Goal: Task Accomplishment & Management: Manage account settings

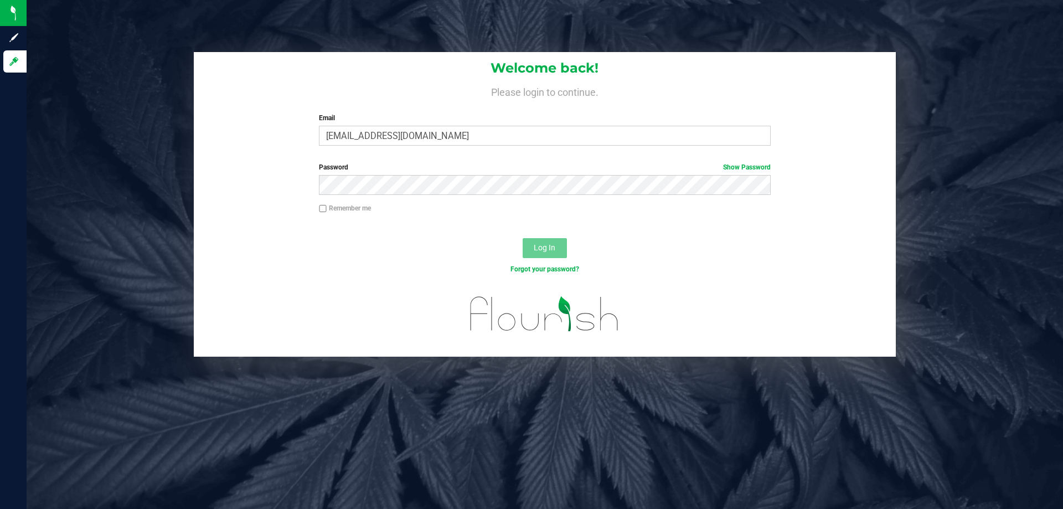
type input "[EMAIL_ADDRESS][DOMAIN_NAME]"
click at [523, 238] on button "Log In" at bounding box center [545, 248] width 44 height 20
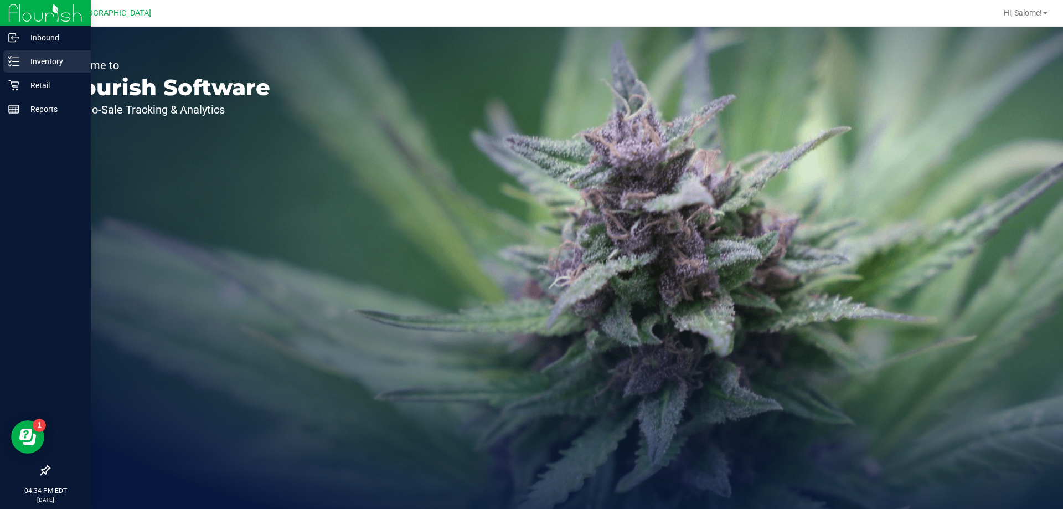
click at [30, 55] on p "Inventory" at bounding box center [52, 61] width 66 height 13
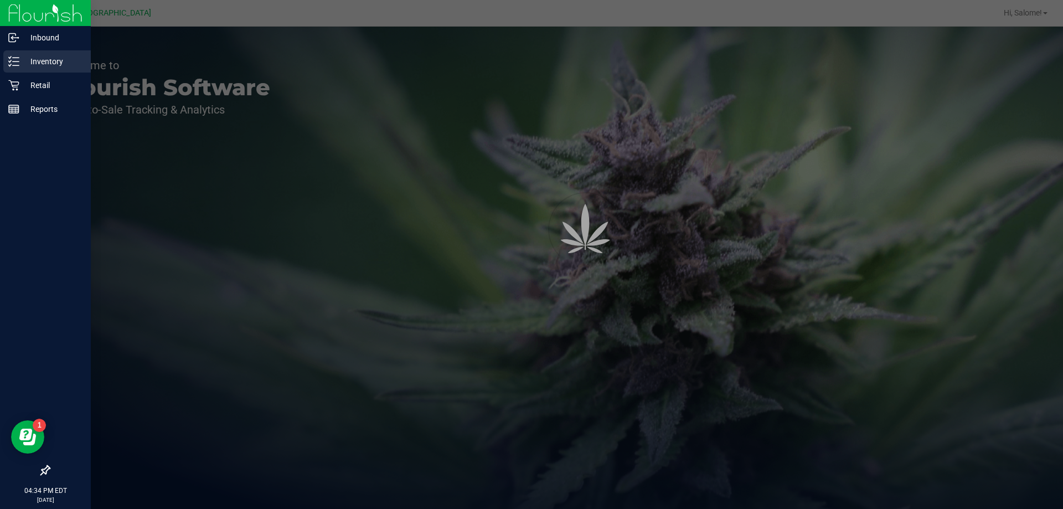
click at [36, 65] on p "Inventory" at bounding box center [52, 61] width 66 height 13
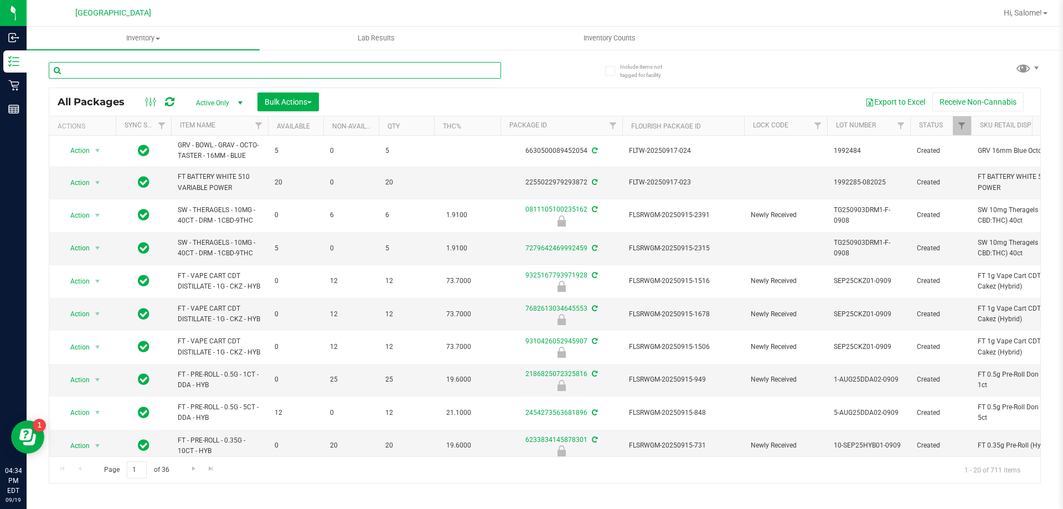
click at [198, 69] on input "text" at bounding box center [275, 70] width 452 height 17
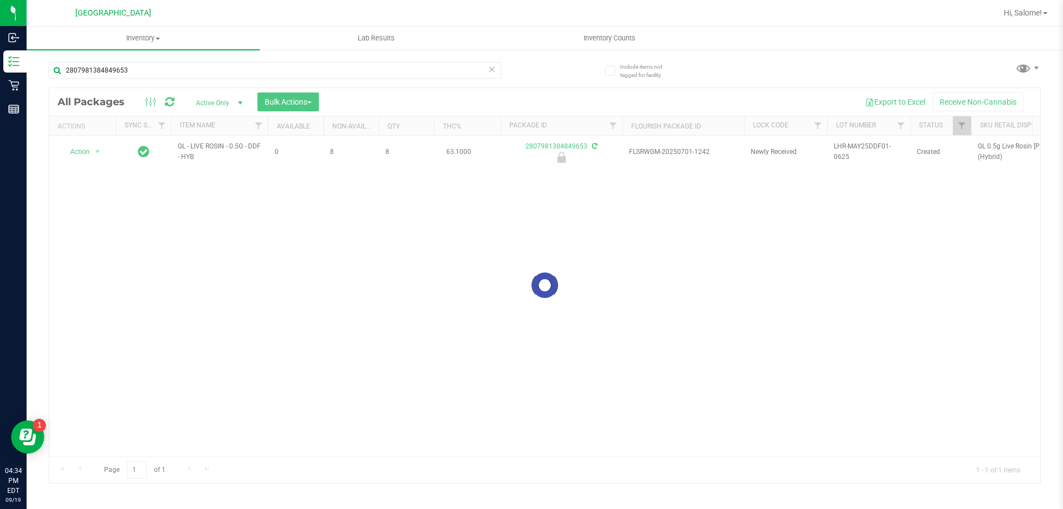
click at [230, 142] on div at bounding box center [544, 285] width 991 height 395
click at [229, 146] on div at bounding box center [544, 285] width 991 height 395
click at [229, 146] on span "GL - LIVE ROSIN - 0.5G - DDF - HYB" at bounding box center [220, 151] width 84 height 21
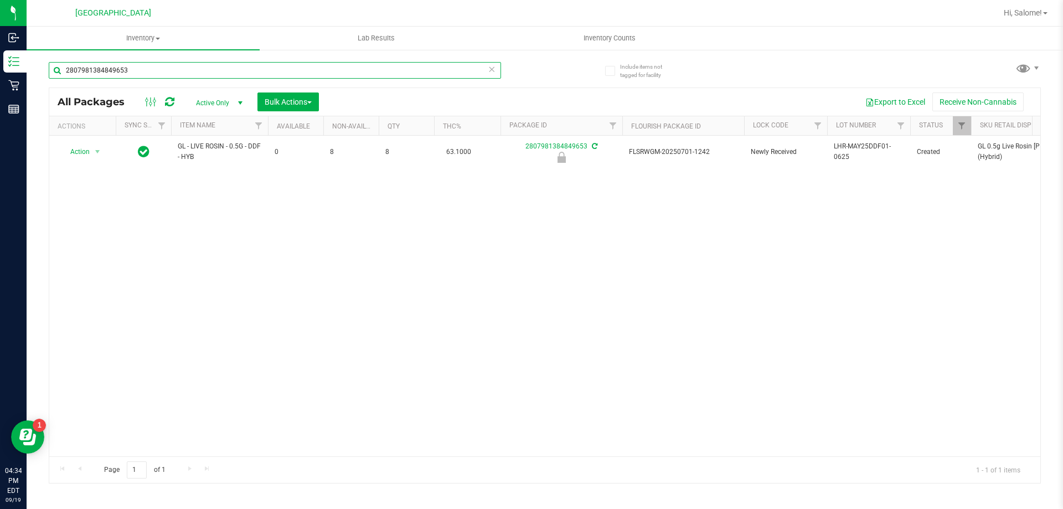
click at [247, 72] on input "2807981384849653" at bounding box center [275, 70] width 452 height 17
click at [247, 74] on input "2807981384849653" at bounding box center [275, 70] width 452 height 17
paste input "GL - LIVE ROSIN - 0.5G - DDF - HYB"
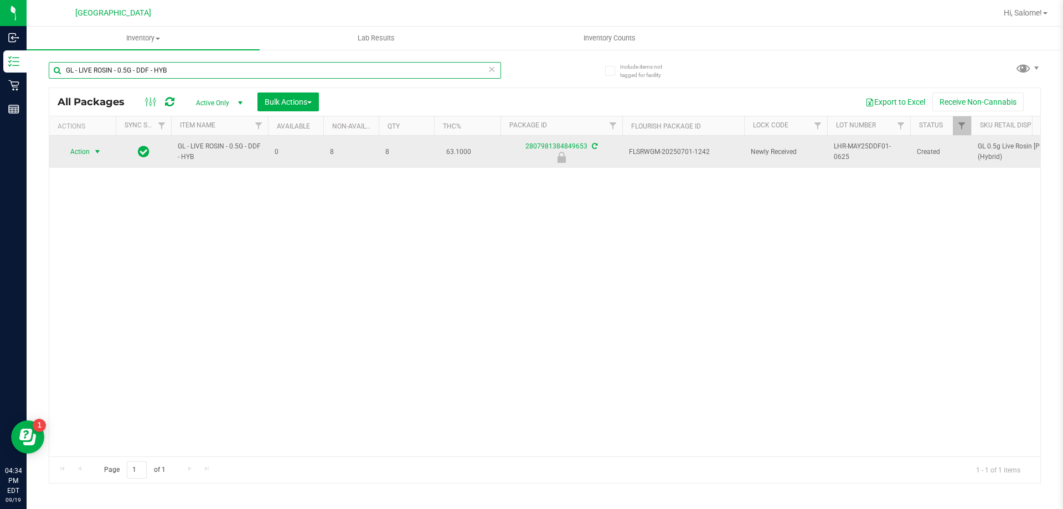
type input "GL - LIVE ROSIN - 0.5G - DDF - HYB"
click at [87, 152] on span "Action" at bounding box center [75, 152] width 30 height 16
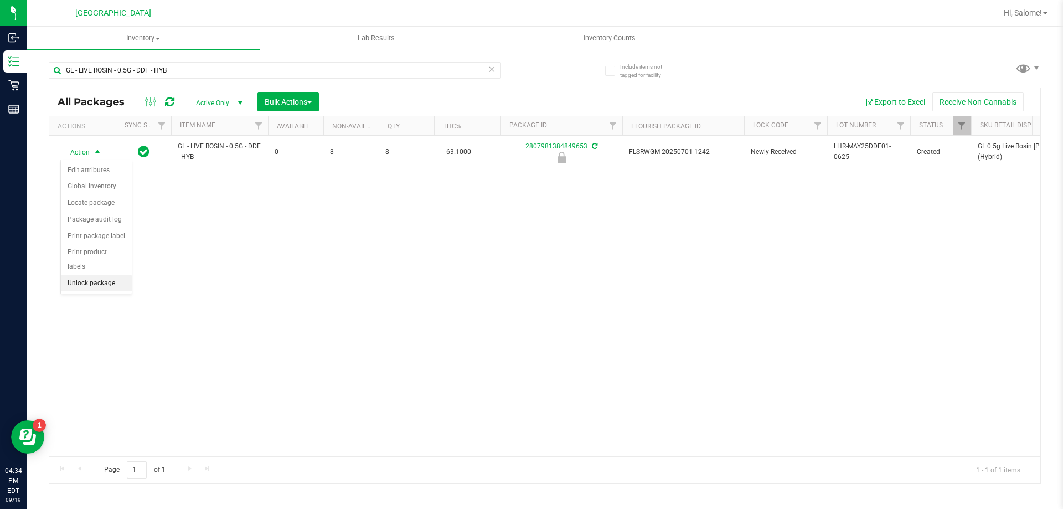
click at [98, 275] on li "Unlock package" at bounding box center [96, 283] width 71 height 17
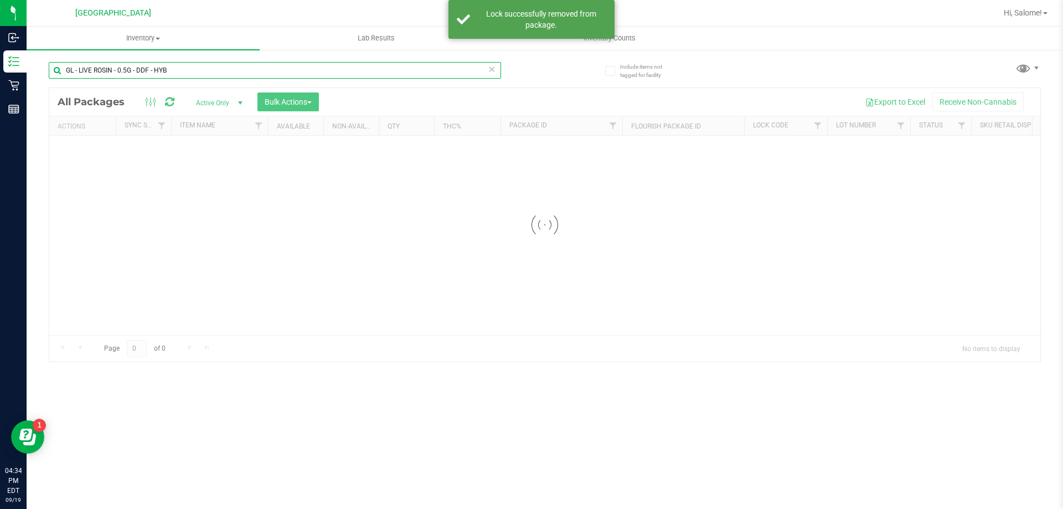
click at [189, 72] on input "GL - LIVE ROSIN - 0.5G - DDF - HYB" at bounding box center [275, 70] width 452 height 17
click at [189, 72] on div "Inventory All packages All inventory Waste log Create inventory Lab Results Inv…" at bounding box center [545, 268] width 1036 height 482
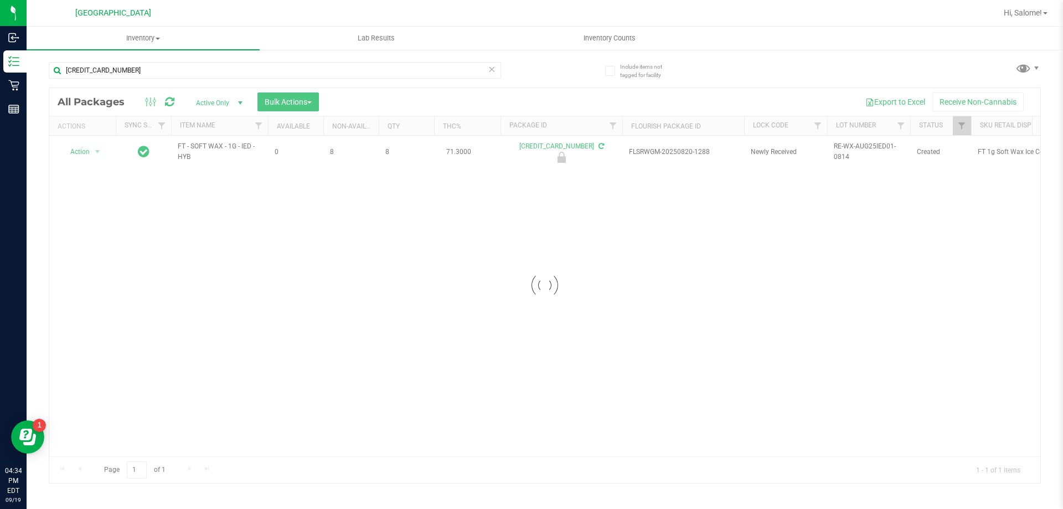
click at [214, 145] on div at bounding box center [544, 285] width 991 height 395
click at [214, 148] on div at bounding box center [544, 285] width 991 height 395
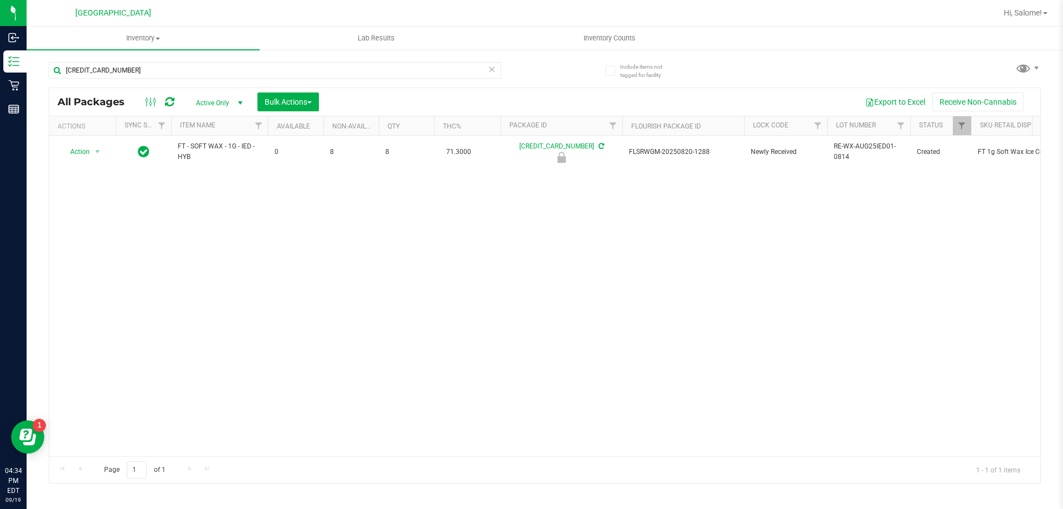
click at [214, 144] on span "FT - SOFT WAX - 1G - IED - HYB" at bounding box center [220, 151] width 84 height 21
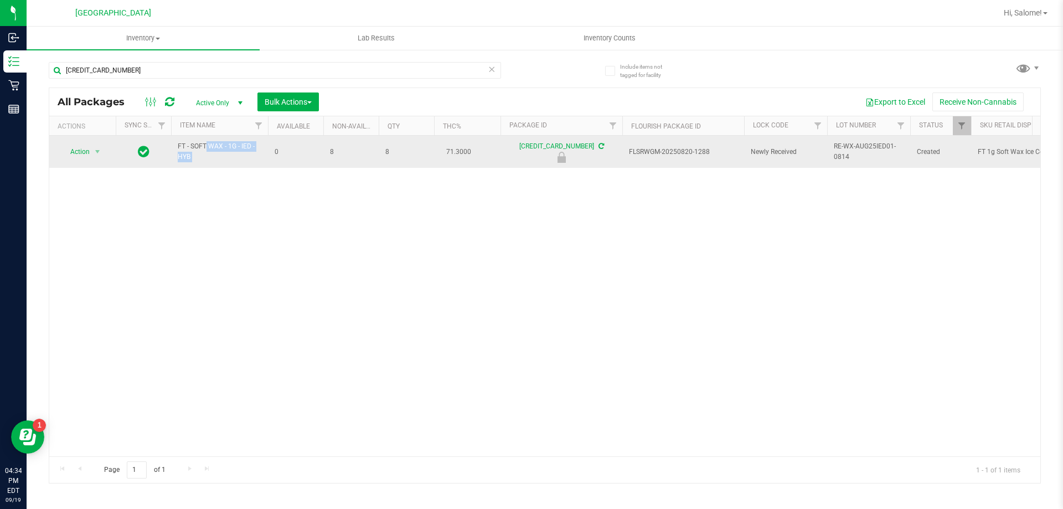
click at [216, 150] on span "FT - SOFT WAX - 1G - IED - HYB" at bounding box center [220, 151] width 84 height 21
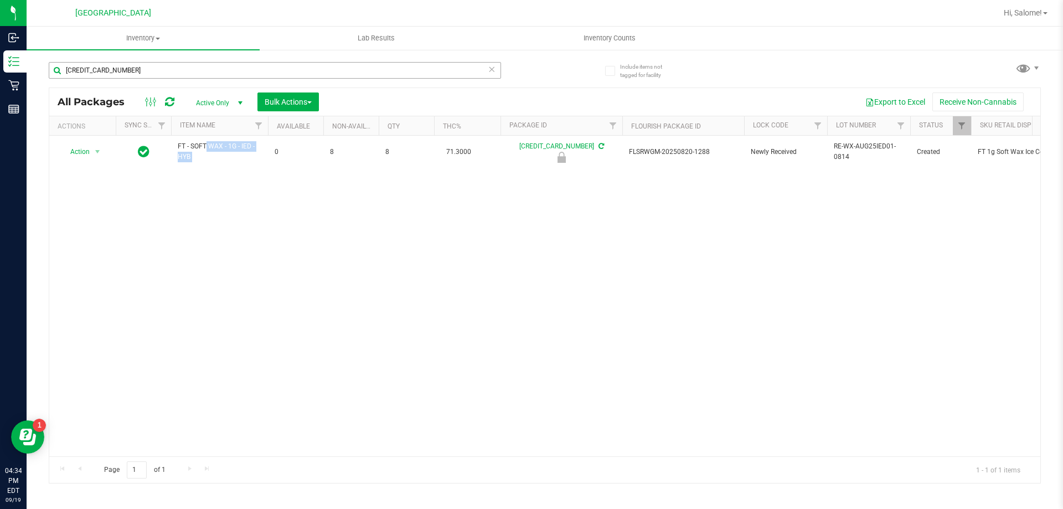
copy tr "FT - SOFT WAX - 1G - IED - HYB"
click at [225, 74] on input "[CREDIT_CARD_NUMBER]" at bounding box center [275, 70] width 452 height 17
paste input "FT - SOFT WAX - 1G - IED - HYB"
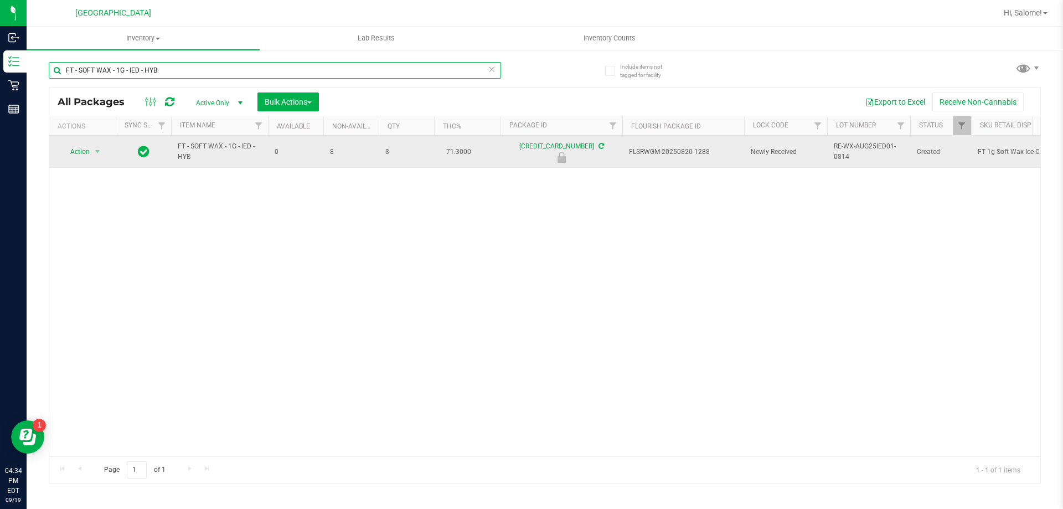
type input "FT - SOFT WAX - 1G - IED - HYB"
click at [94, 143] on td "Action Action Edit attributes Global inventory Locate package Package audit log…" at bounding box center [82, 152] width 66 height 32
click at [90, 149] on span "Action" at bounding box center [75, 152] width 30 height 16
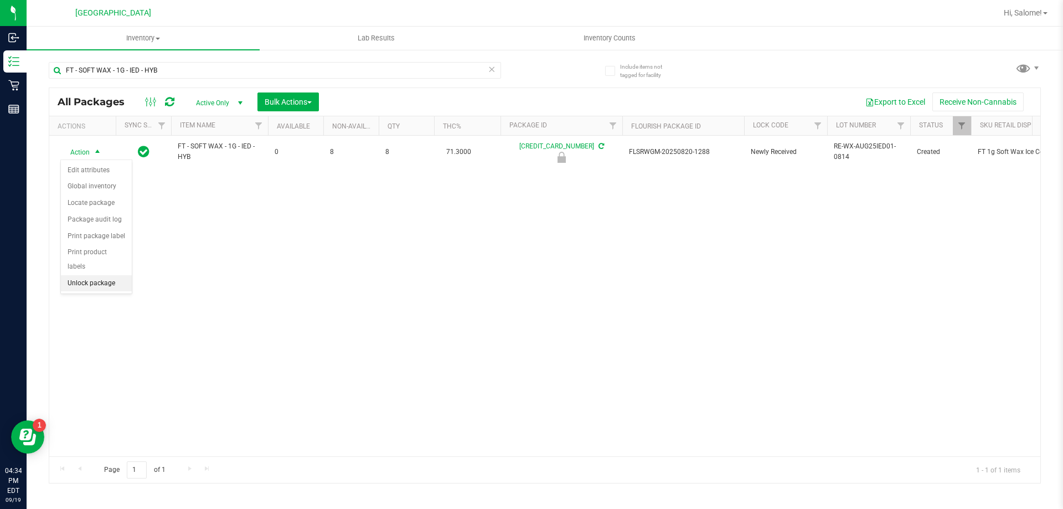
click at [96, 275] on li "Unlock package" at bounding box center [96, 283] width 71 height 17
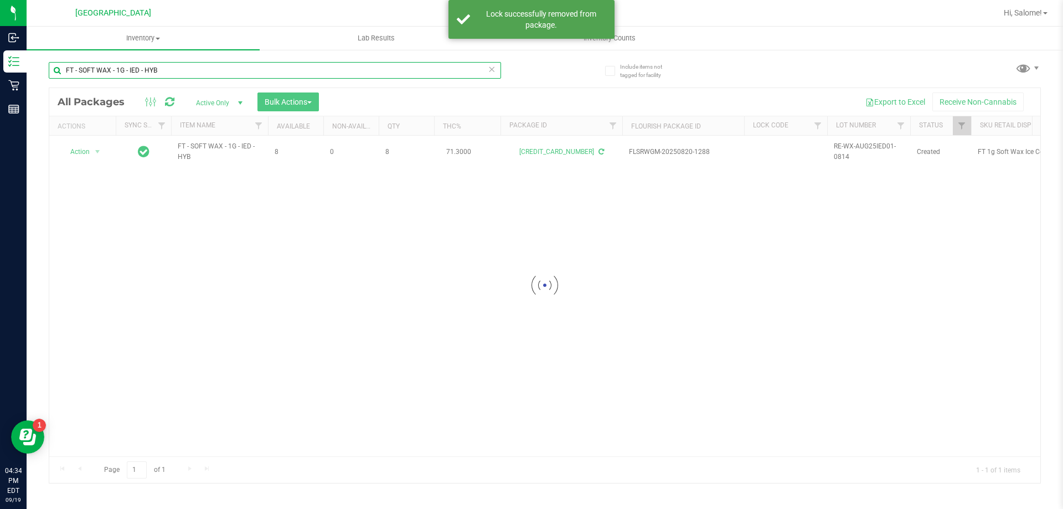
click at [281, 67] on input "FT - SOFT WAX - 1G - IED - HYB" at bounding box center [275, 70] width 452 height 17
click at [283, 65] on input "FT - SOFT WAX - 1G - IED - HYB" at bounding box center [275, 70] width 452 height 17
click at [284, 65] on input "FT - SOFT WAX - 1G - IED - HYB" at bounding box center [275, 70] width 452 height 17
click at [282, 69] on input "FT - SOFT WAX - 1G - IED - HYB" at bounding box center [275, 70] width 452 height 17
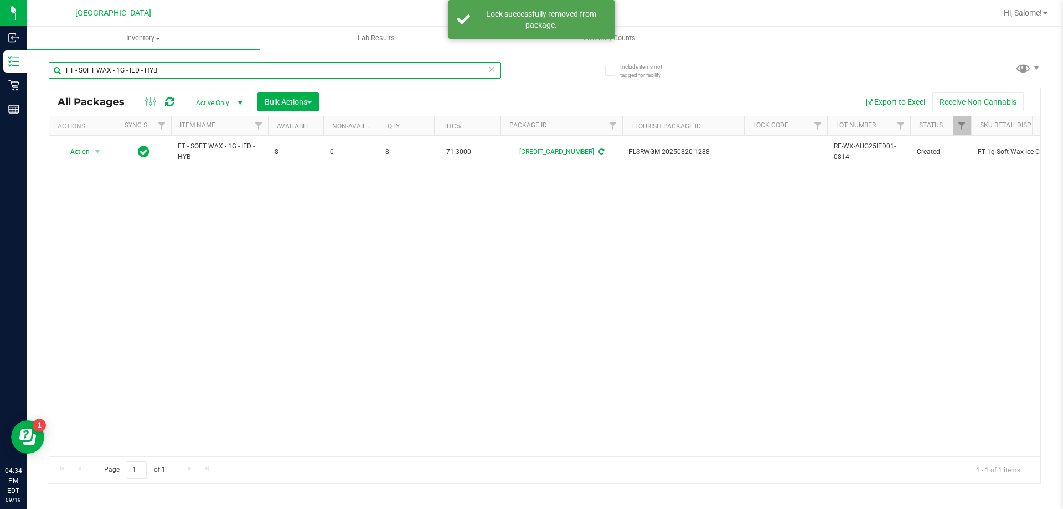
click at [282, 69] on input "FT - SOFT WAX - 1G - IED - HYB" at bounding box center [275, 70] width 452 height 17
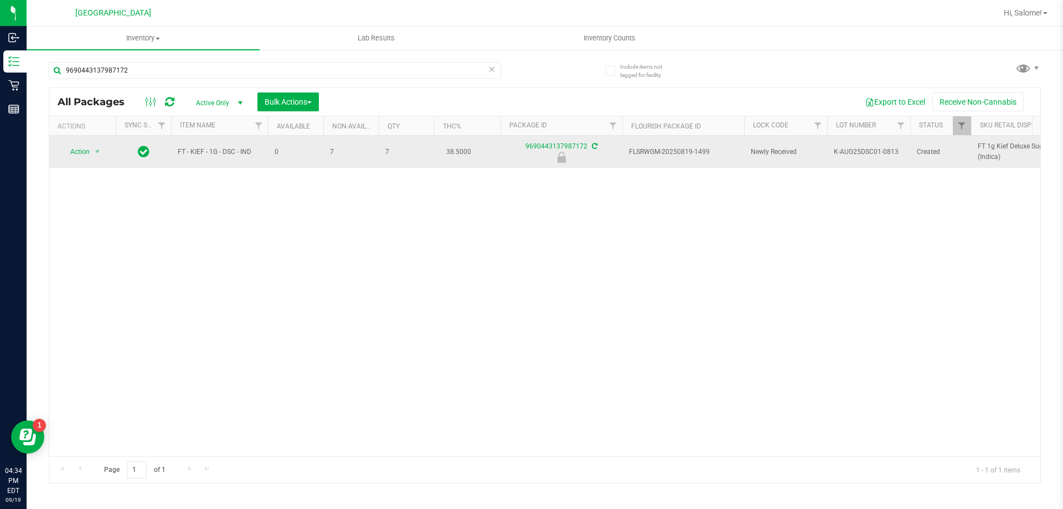
click at [237, 149] on span "FT - KIEF - 1G - DSC - IND" at bounding box center [220, 152] width 84 height 11
click at [236, 149] on span "FT - KIEF - 1G - DSC - IND" at bounding box center [220, 152] width 84 height 11
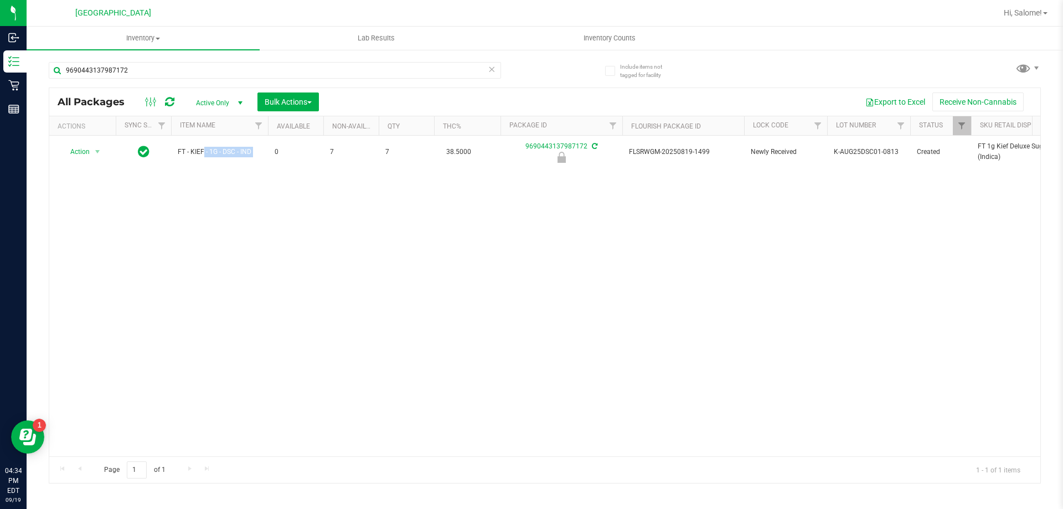
copy tr "FT - KIEF - 1G - DSC - IND"
click at [272, 69] on input "9690443137987172" at bounding box center [275, 70] width 452 height 17
paste input "FT - KIEF - 1G - DSC - IND"
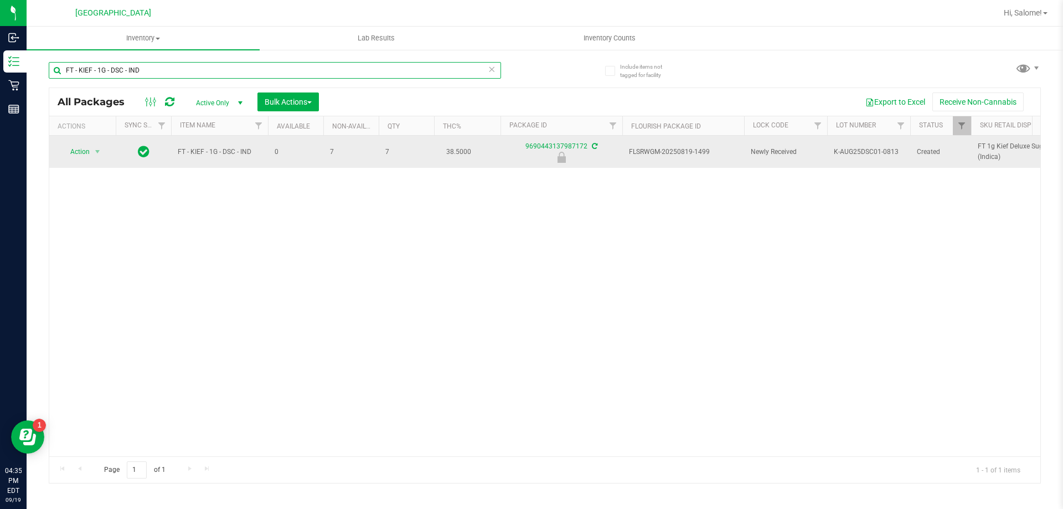
type input "FT - KIEF - 1G - DSC - IND"
click at [100, 156] on span "select" at bounding box center [97, 151] width 9 height 9
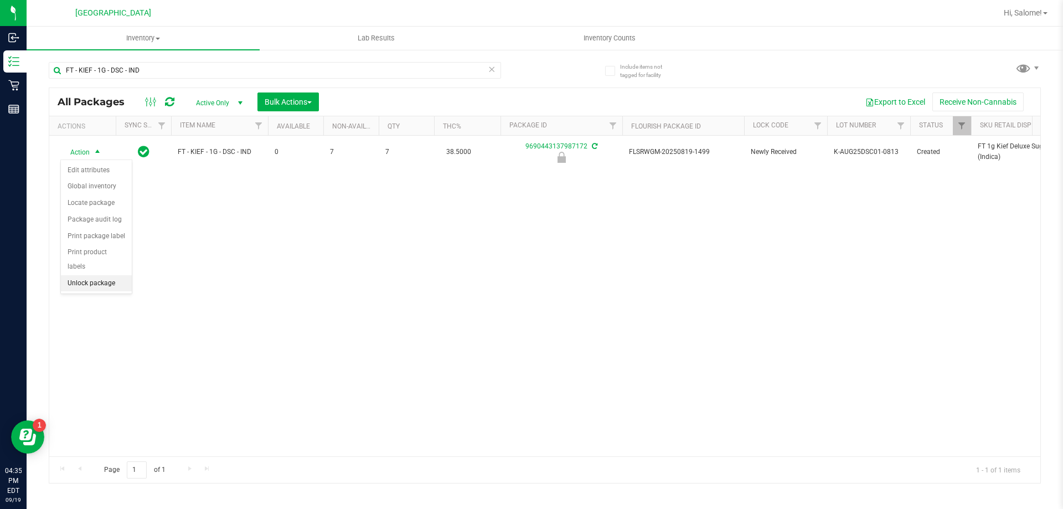
click at [102, 275] on li "Unlock package" at bounding box center [96, 283] width 71 height 17
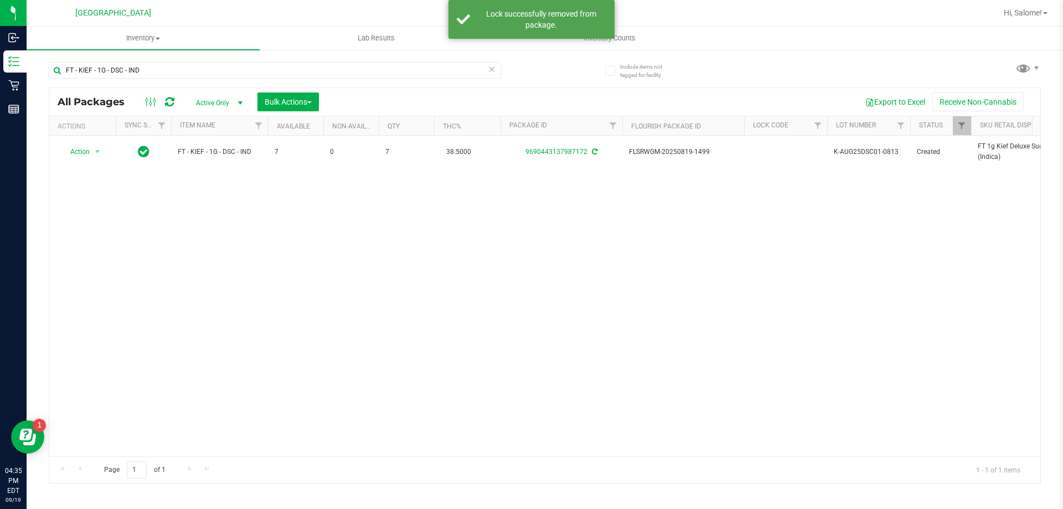
click at [488, 66] on icon at bounding box center [492, 68] width 8 height 13
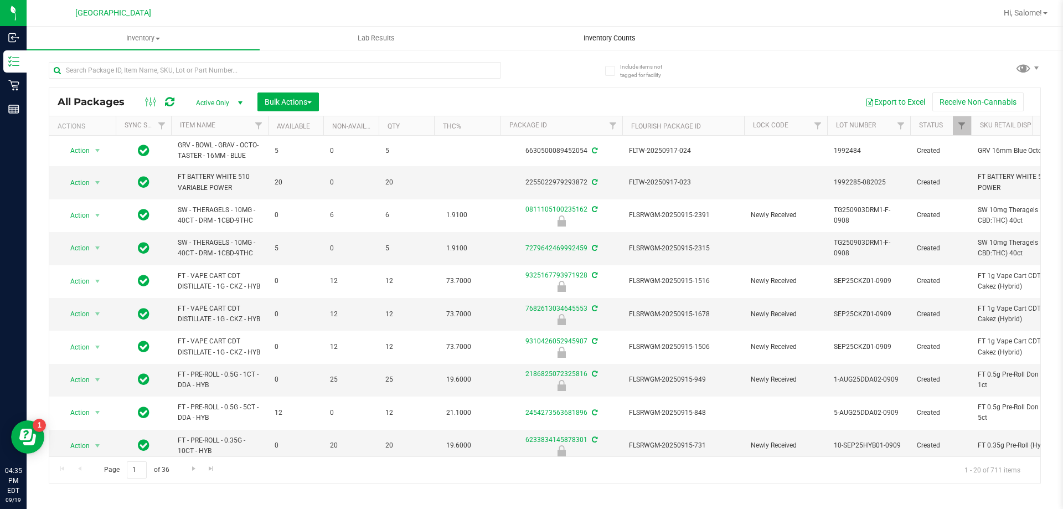
click at [621, 39] on span "Inventory Counts" at bounding box center [610, 38] width 82 height 10
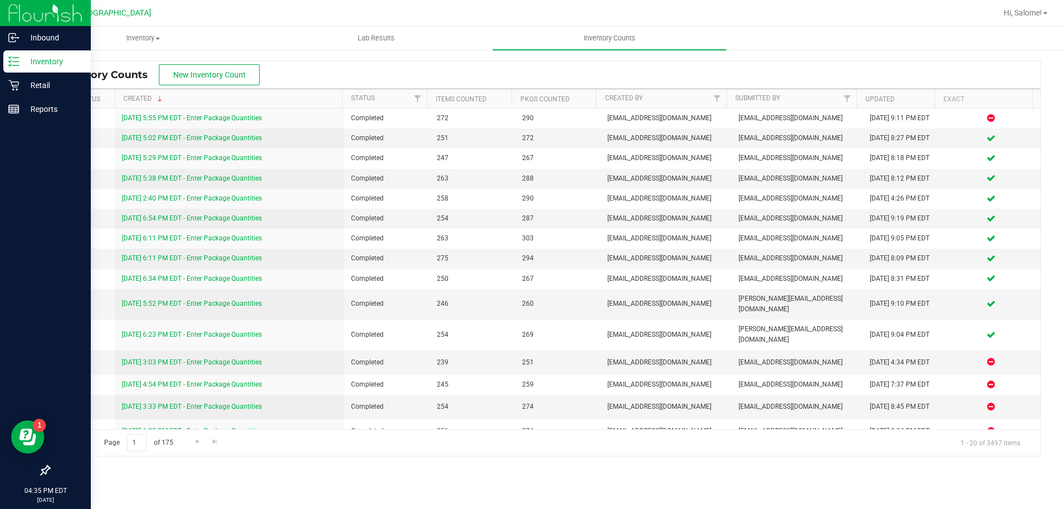
click at [12, 61] on icon at bounding box center [13, 61] width 11 height 11
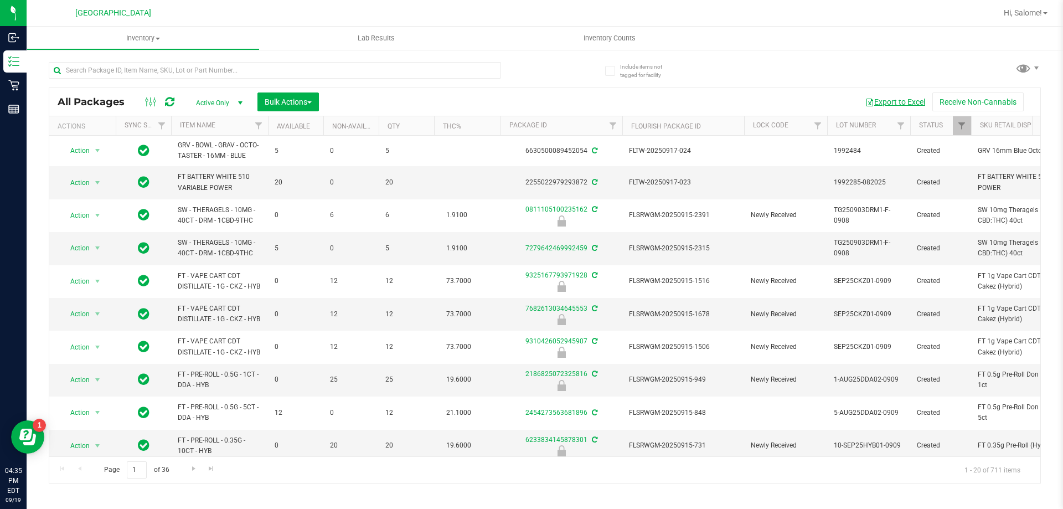
click at [889, 100] on button "Export to Excel" at bounding box center [895, 101] width 74 height 19
click at [587, 35] on span "Inventory Counts" at bounding box center [610, 38] width 82 height 10
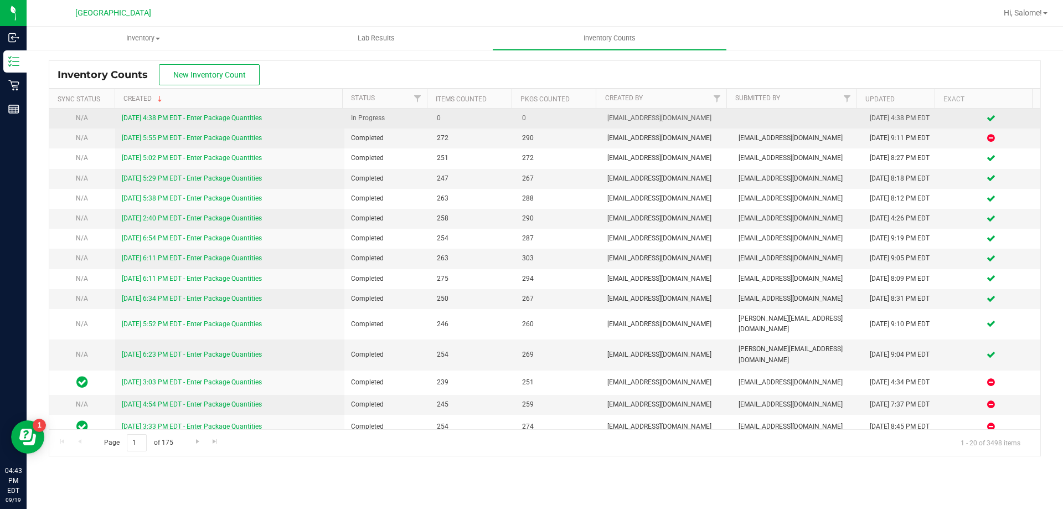
click at [180, 117] on link "[DATE] 4:38 PM EDT - Enter Package Quantities" at bounding box center [192, 118] width 140 height 8
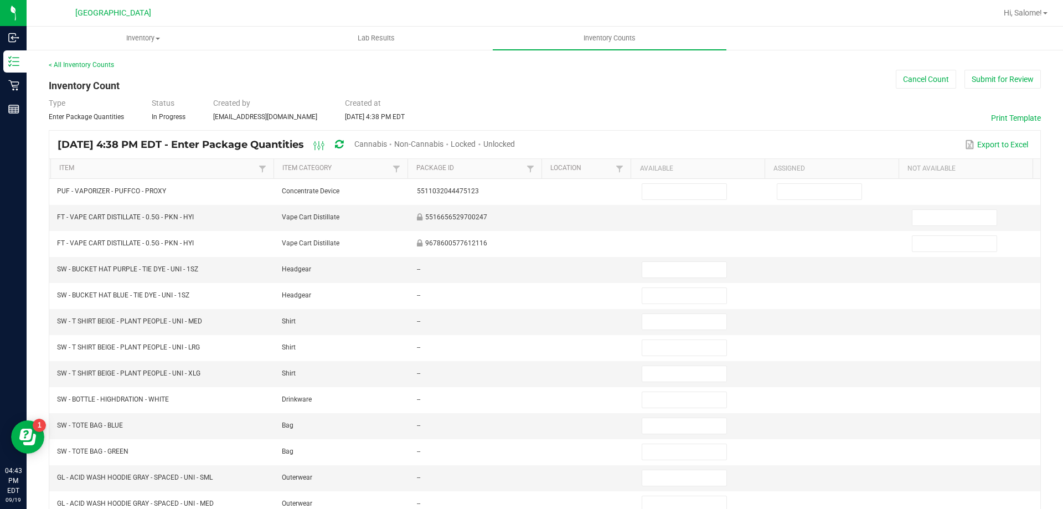
click at [515, 146] on span "Unlocked" at bounding box center [499, 144] width 32 height 9
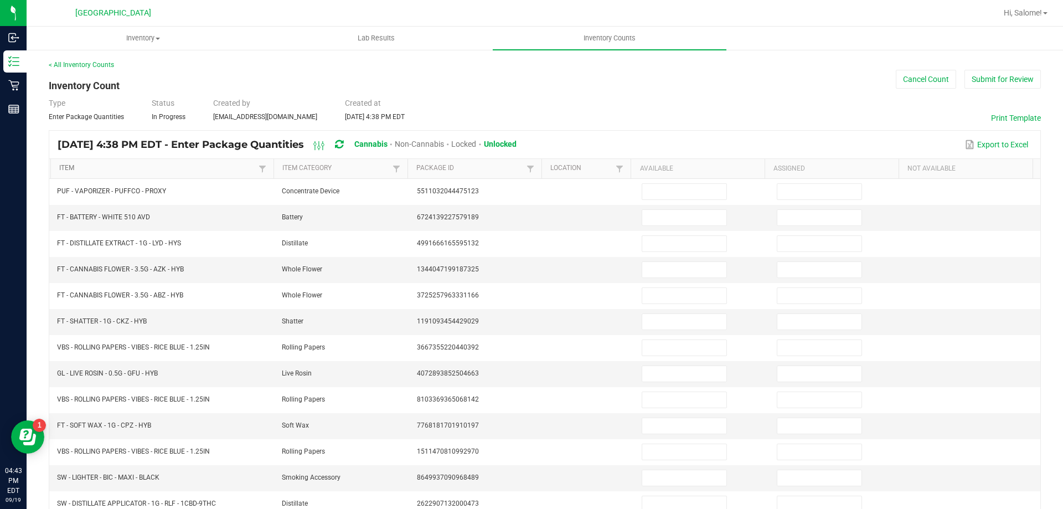
click at [78, 167] on link "Item" at bounding box center [157, 168] width 197 height 9
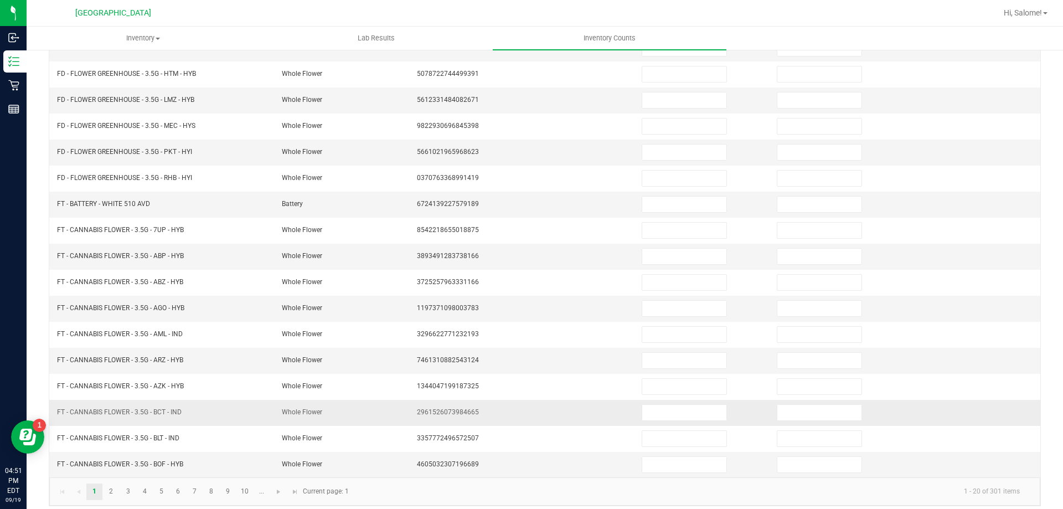
scroll to position [230, 0]
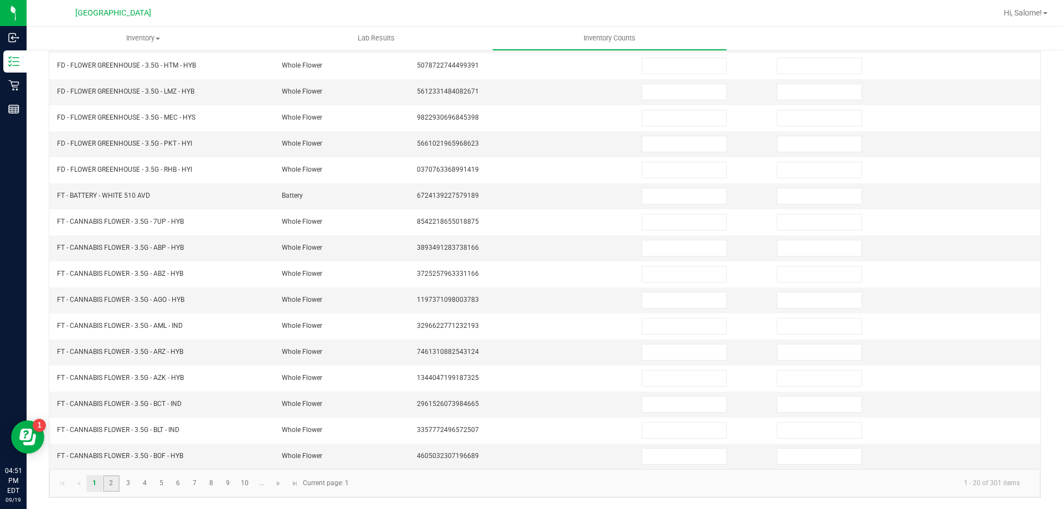
click at [112, 483] on link "2" at bounding box center [111, 483] width 16 height 17
click at [659, 400] on input at bounding box center [684, 404] width 84 height 16
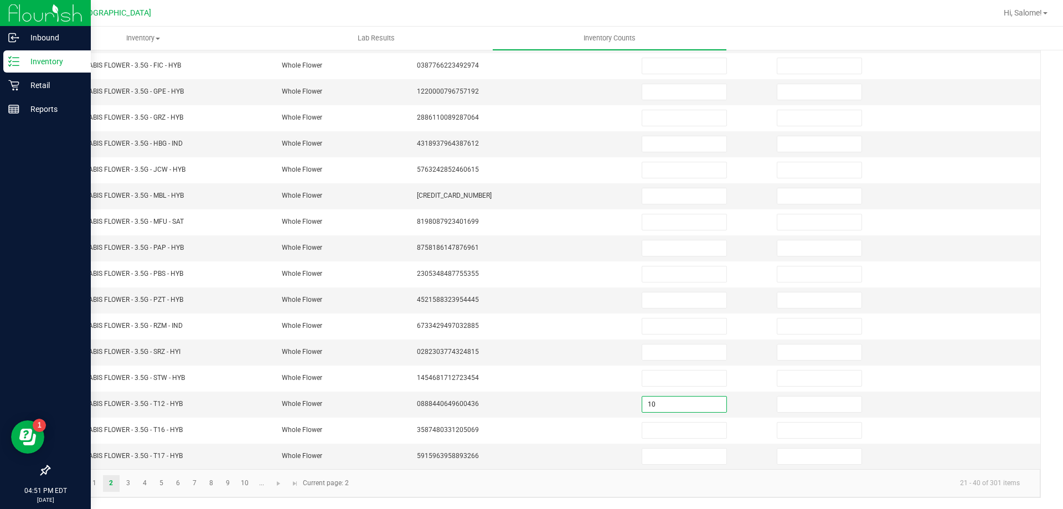
type input "10"
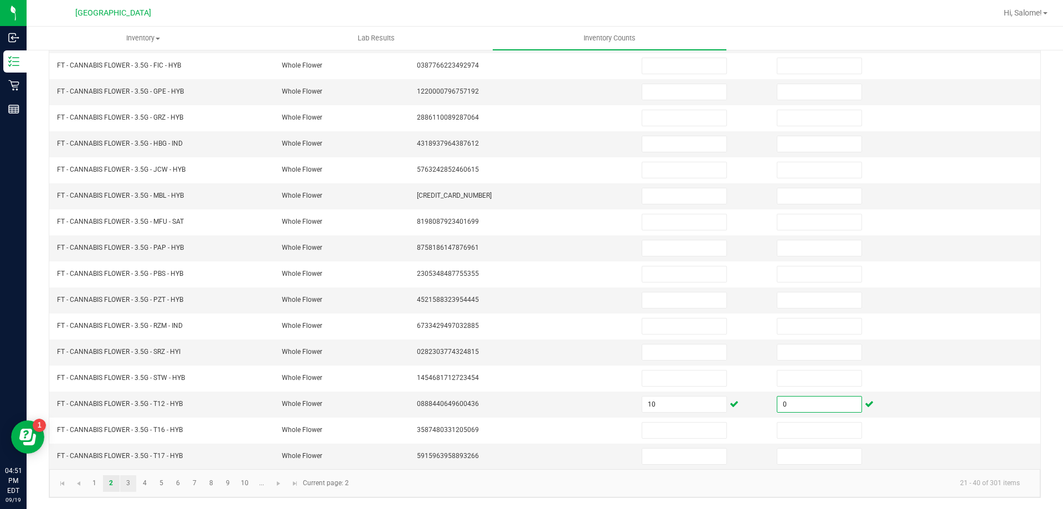
type input "0"
click at [128, 484] on link "3" at bounding box center [128, 483] width 16 height 17
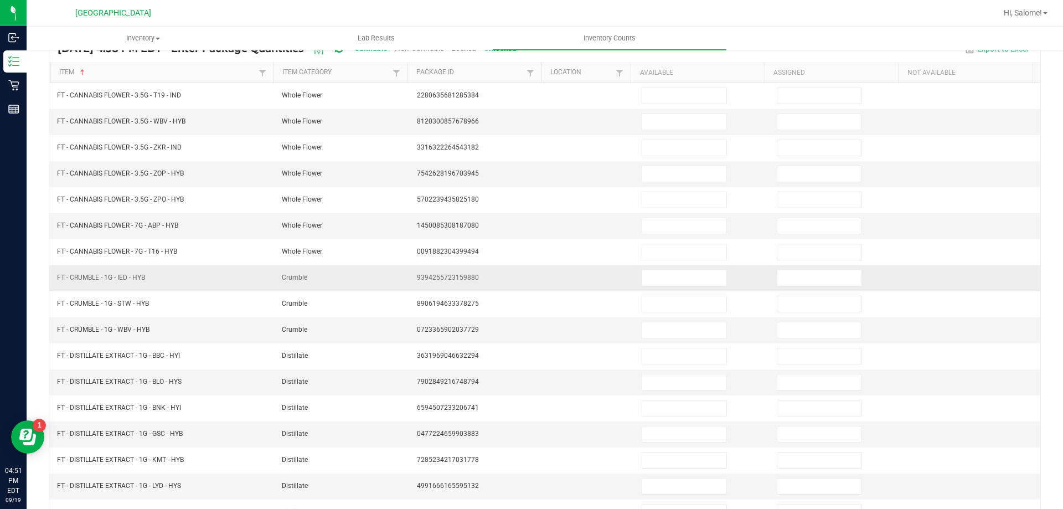
scroll to position [64, 0]
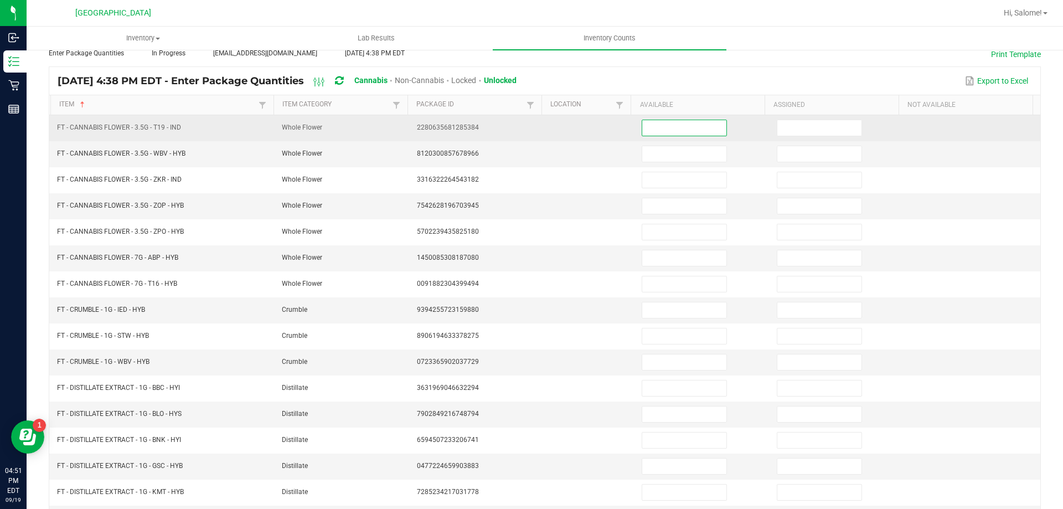
click at [651, 125] on input at bounding box center [684, 128] width 84 height 16
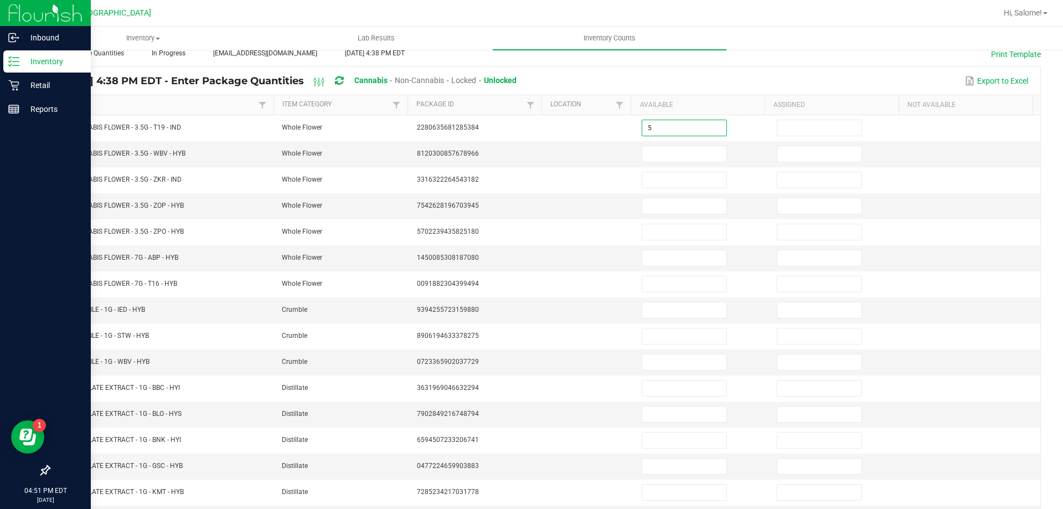
type input "5"
type input "0"
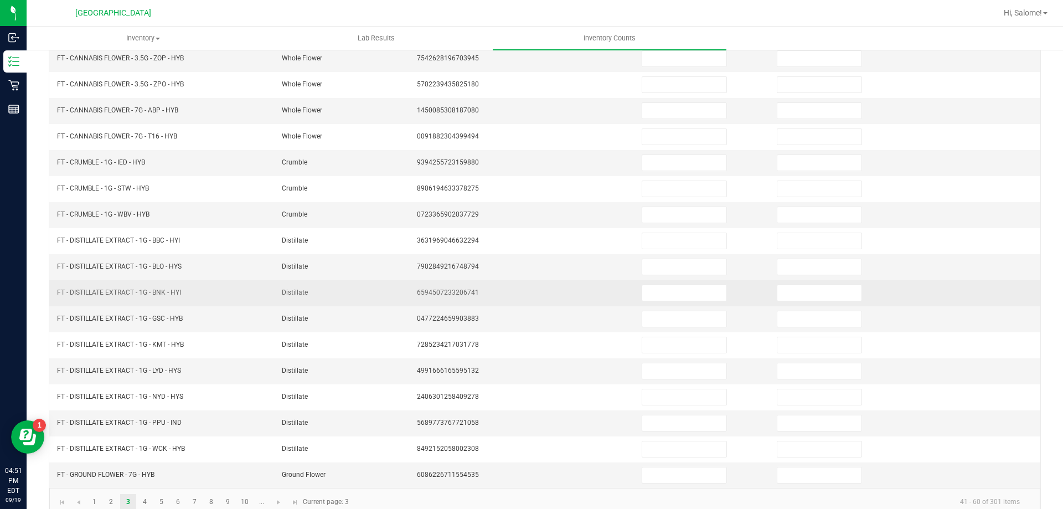
scroll to position [230, 0]
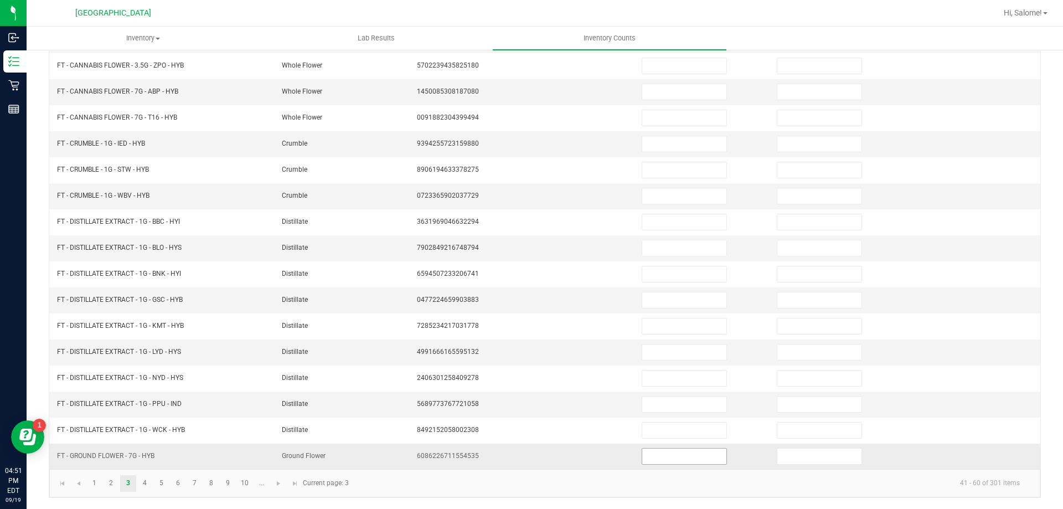
click at [674, 461] on input at bounding box center [684, 456] width 84 height 16
type input "9"
type input "0"
click at [148, 484] on link "4" at bounding box center [145, 483] width 16 height 17
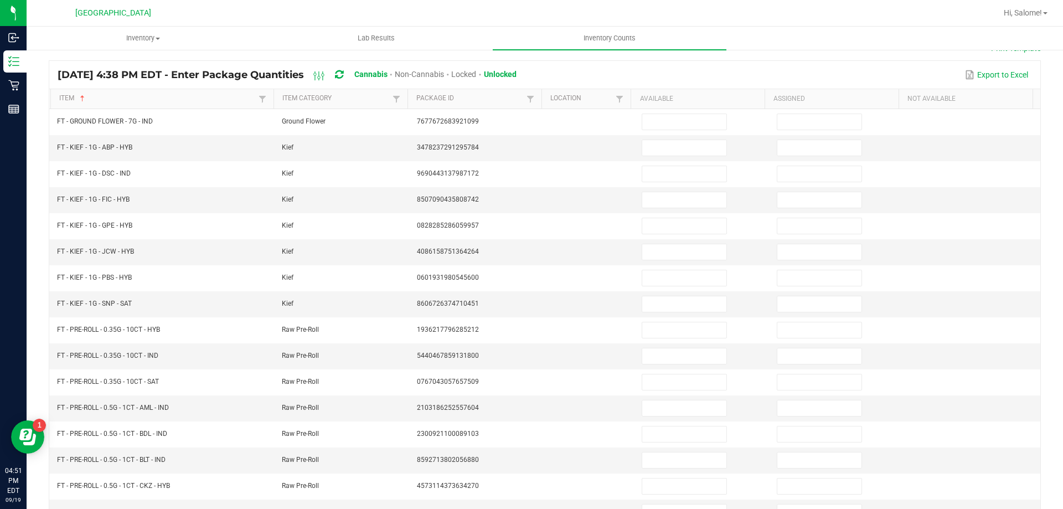
scroll to position [64, 0]
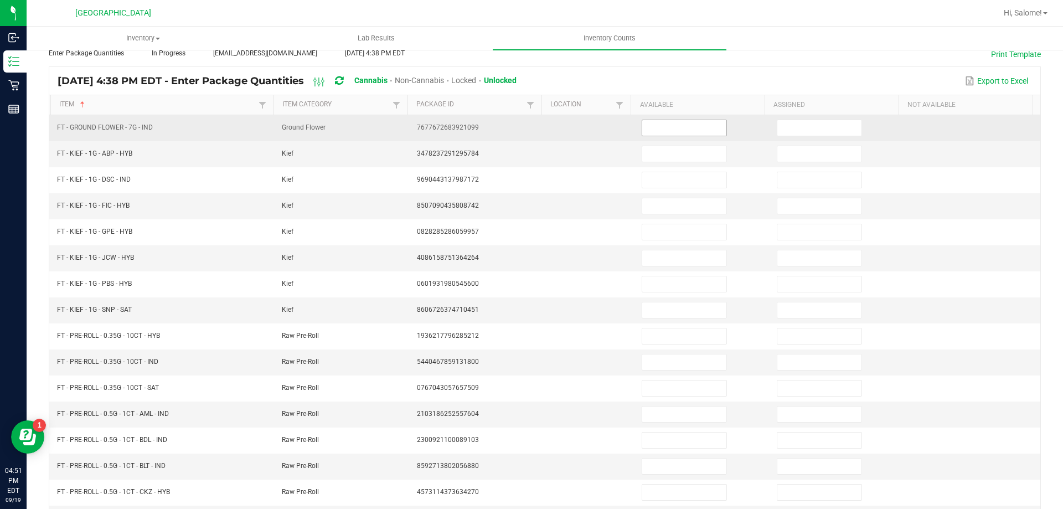
click at [691, 131] on input at bounding box center [684, 128] width 84 height 16
type input "12"
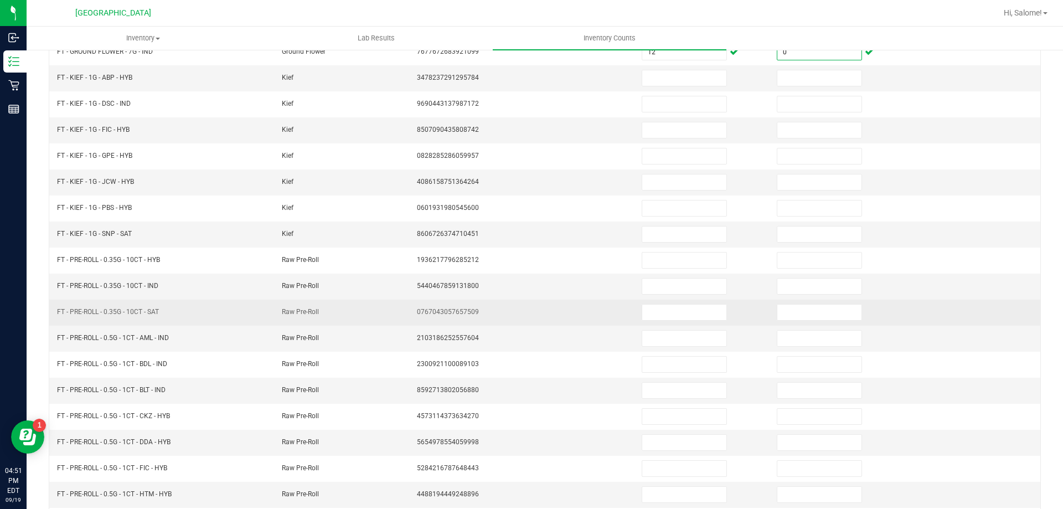
scroll to position [174, 0]
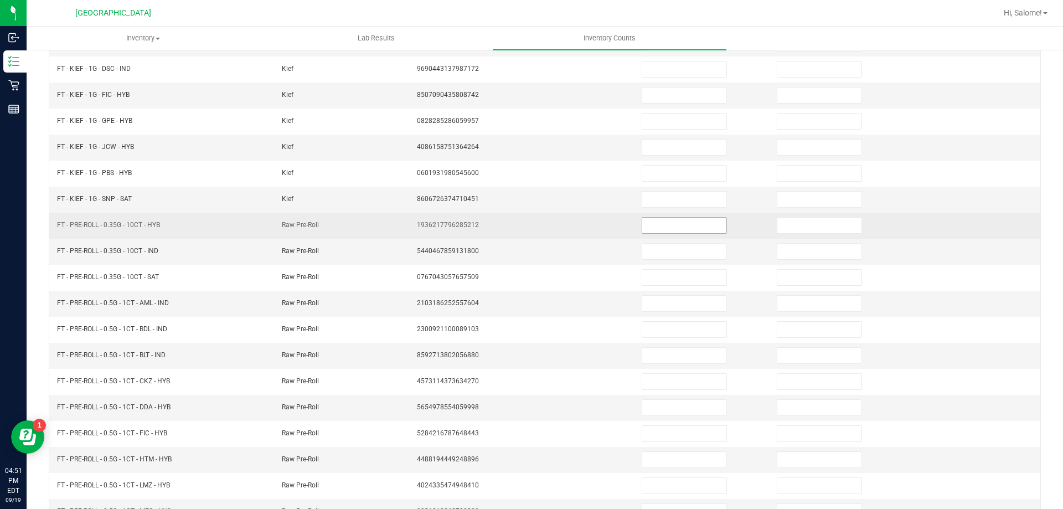
type input "0"
click at [678, 218] on input at bounding box center [684, 226] width 84 height 16
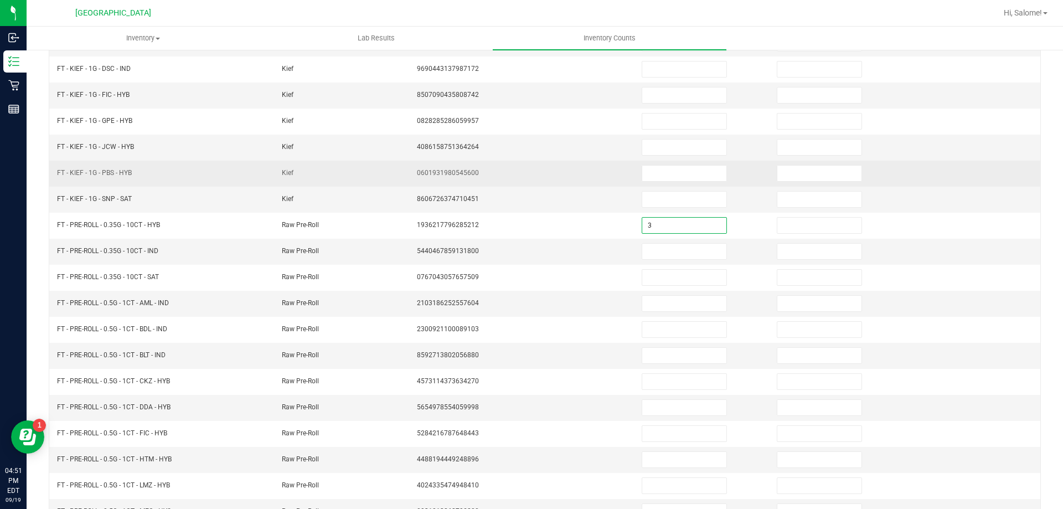
type input "3"
type input "0"
type input "7"
type input "0"
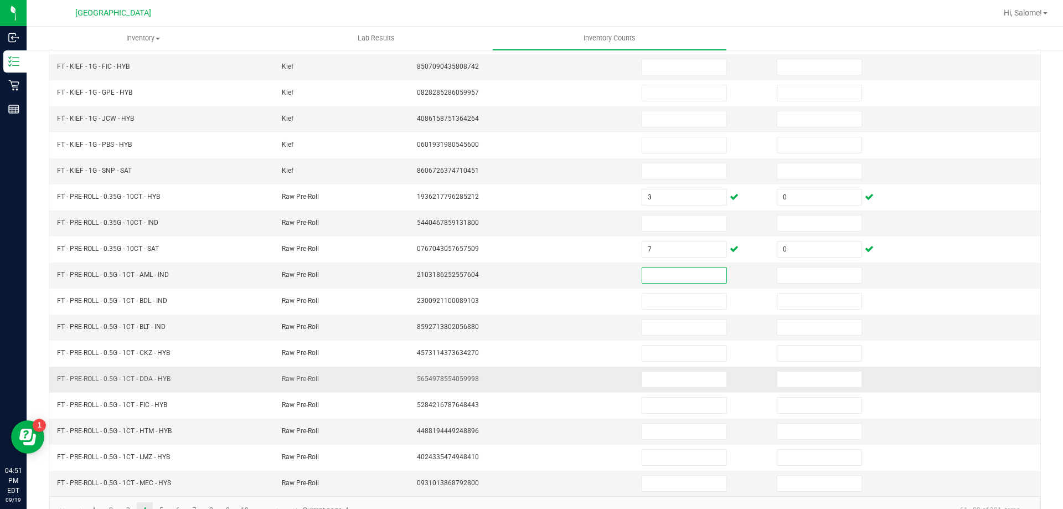
scroll to position [230, 0]
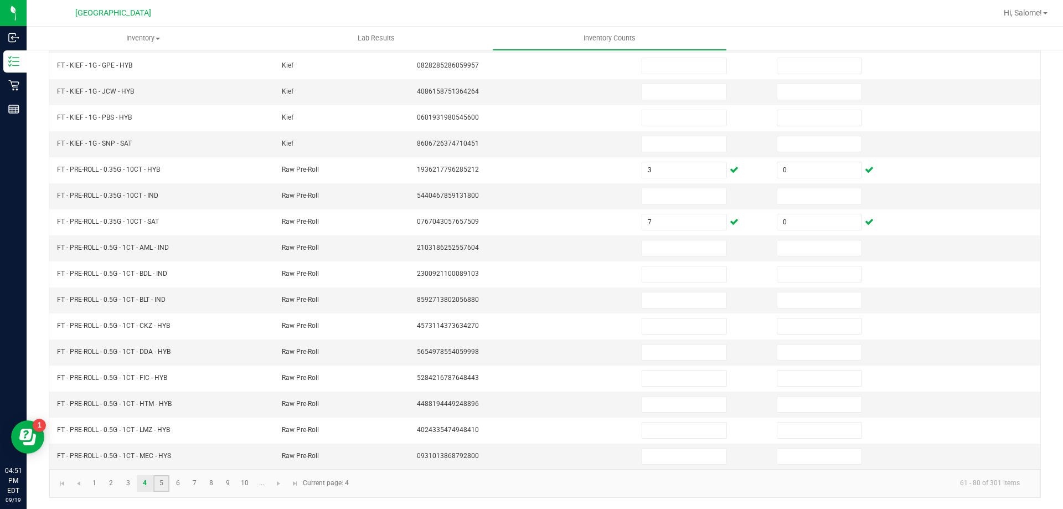
click at [165, 487] on link "5" at bounding box center [161, 483] width 16 height 17
click at [178, 483] on link "6" at bounding box center [178, 483] width 16 height 17
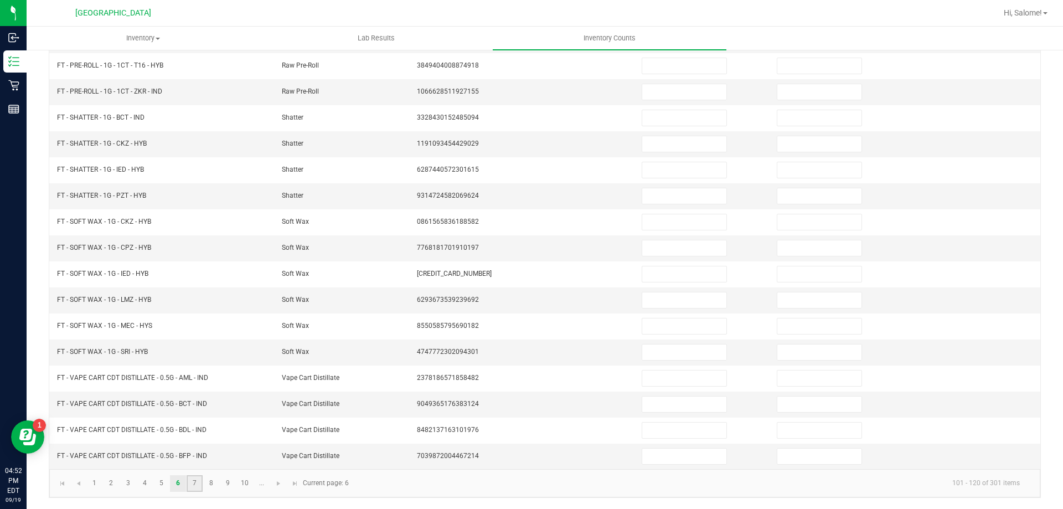
click at [200, 483] on link "7" at bounding box center [195, 483] width 16 height 17
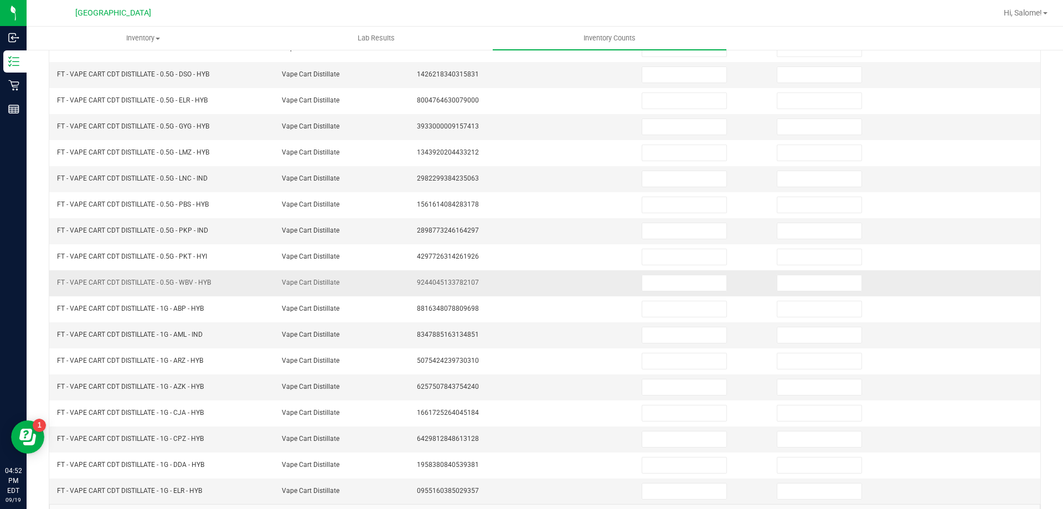
scroll to position [119, 0]
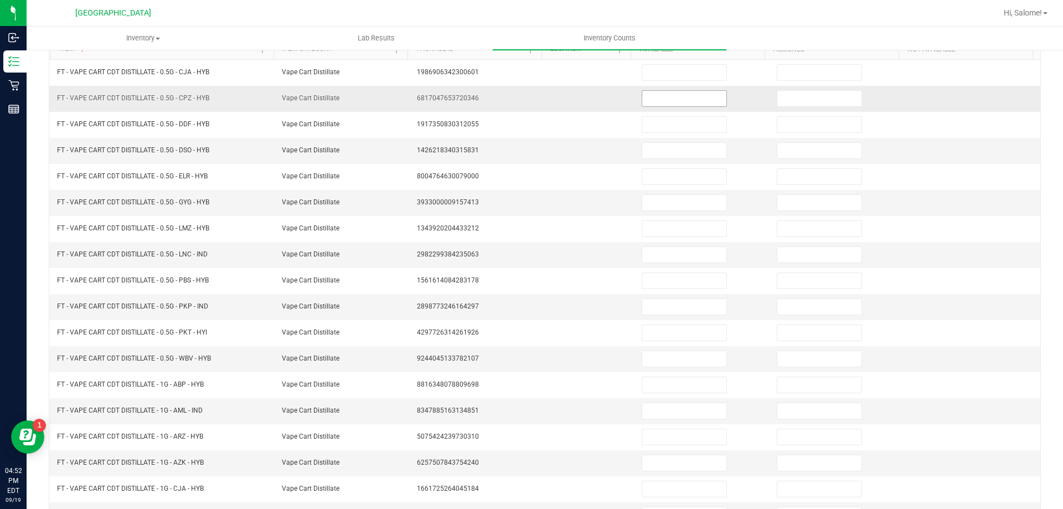
click at [650, 93] on input at bounding box center [684, 99] width 84 height 16
type input "4"
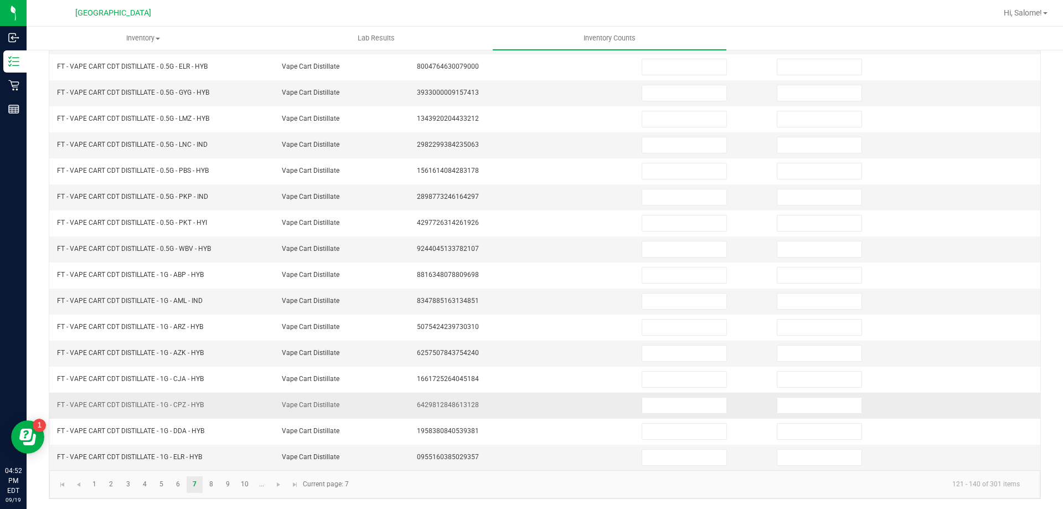
scroll to position [230, 0]
type input "0"
click at [208, 483] on link "8" at bounding box center [211, 483] width 16 height 17
click at [664, 245] on input at bounding box center [684, 248] width 84 height 16
type input "6"
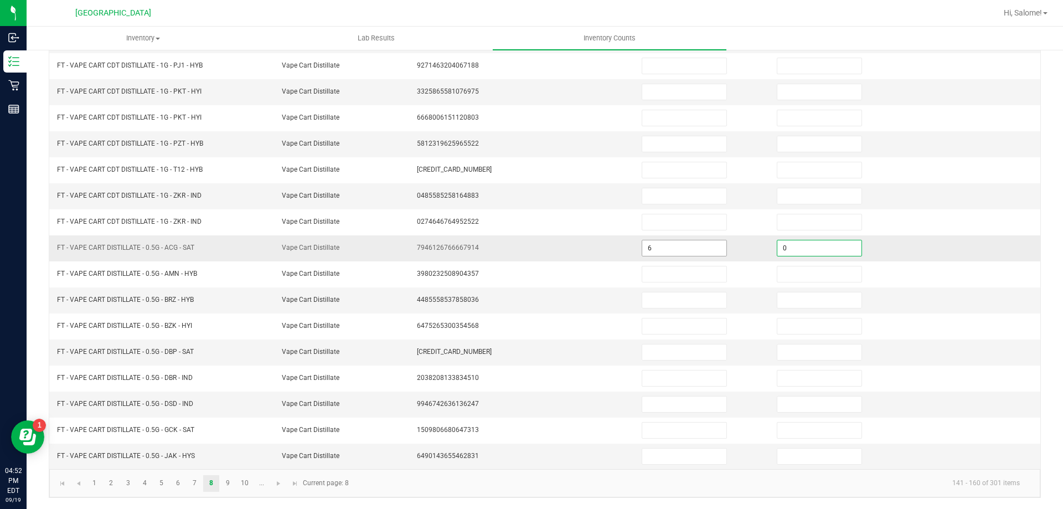
type input "0"
type input "6"
type input "0"
click at [229, 484] on link "9" at bounding box center [228, 483] width 16 height 17
click at [252, 483] on link "10" at bounding box center [245, 483] width 16 height 17
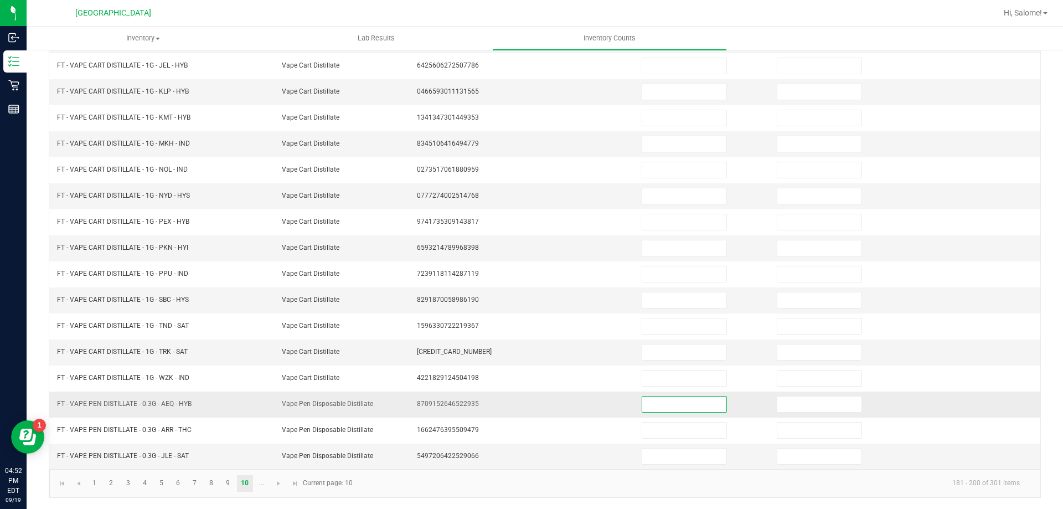
click at [647, 400] on input at bounding box center [684, 404] width 84 height 16
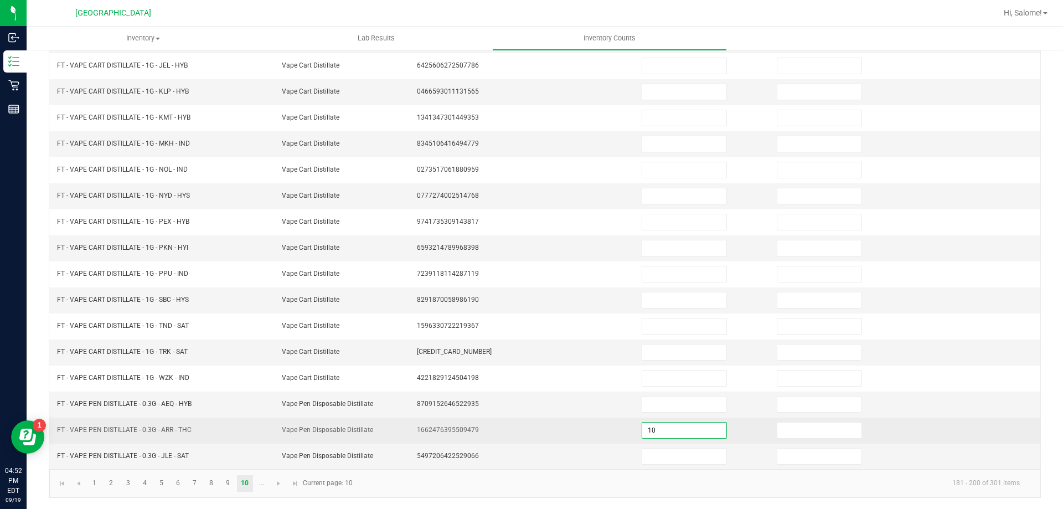
type input "10"
type input "0"
type input "10"
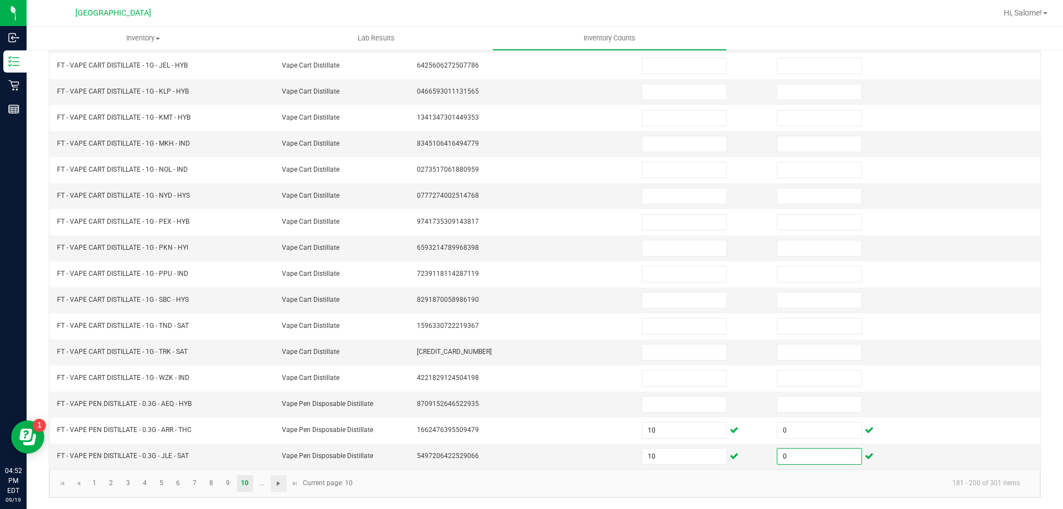
type input "0"
click at [278, 483] on span "Go to the next page" at bounding box center [278, 483] width 9 height 9
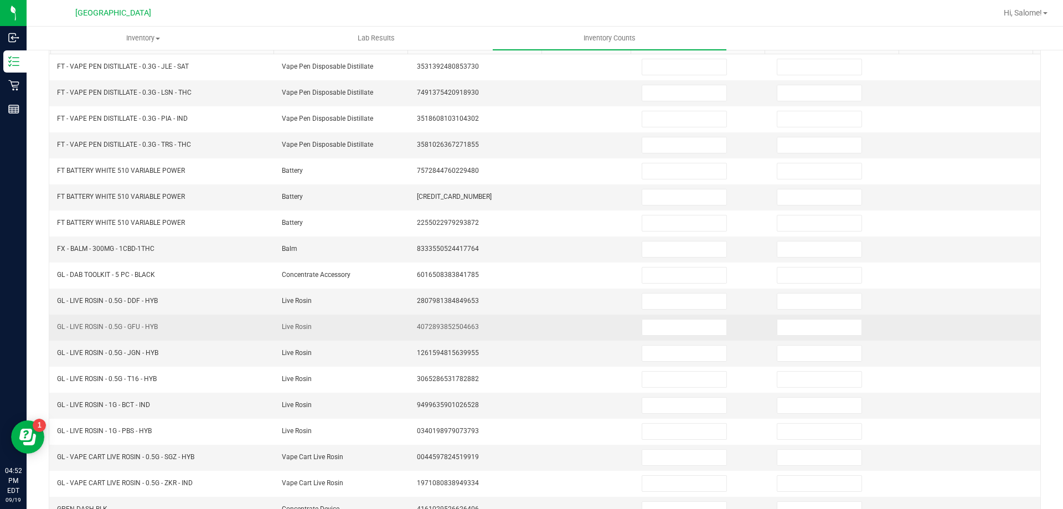
scroll to position [64, 0]
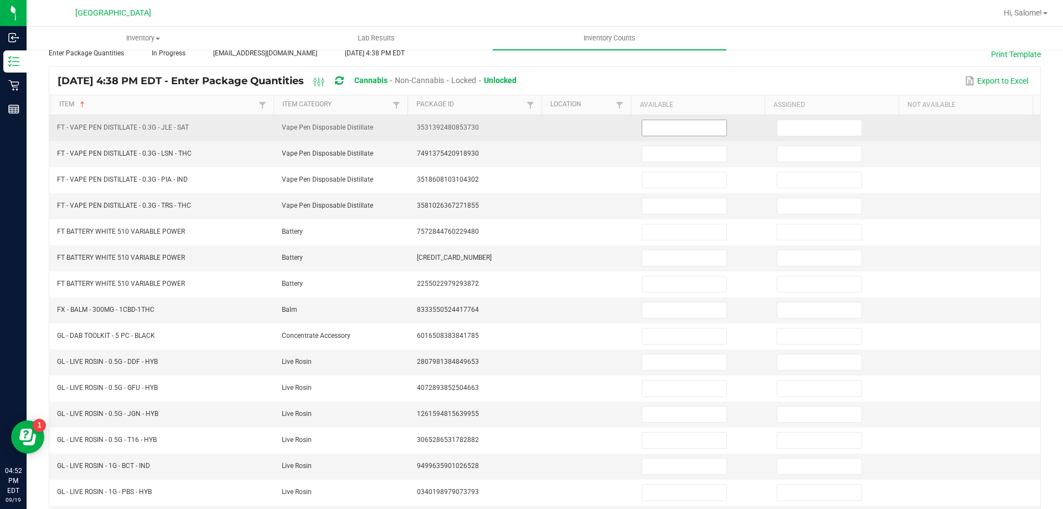
click at [688, 121] on input at bounding box center [684, 128] width 84 height 16
type input "0"
type input "5"
type input "0"
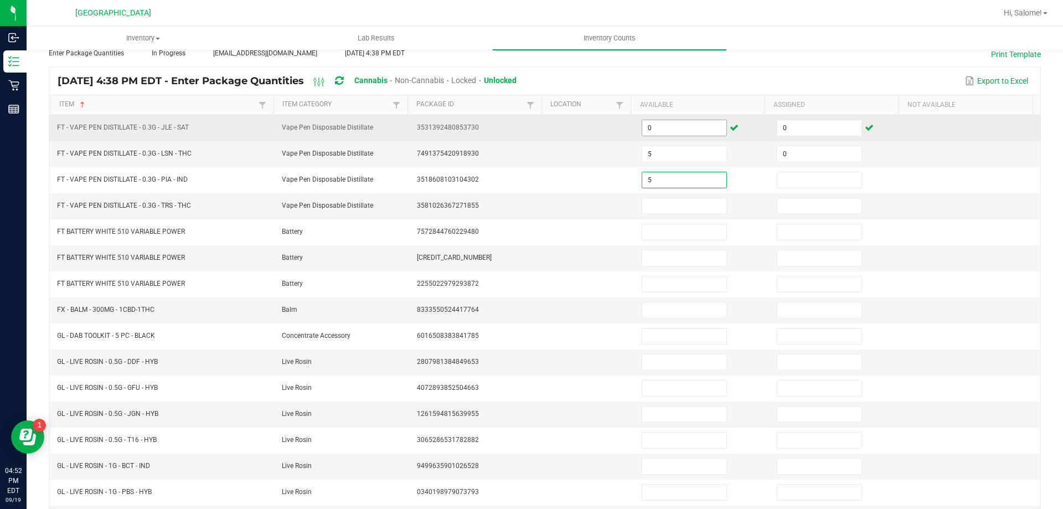
type input "5"
type input "0"
type input "10"
type input "0"
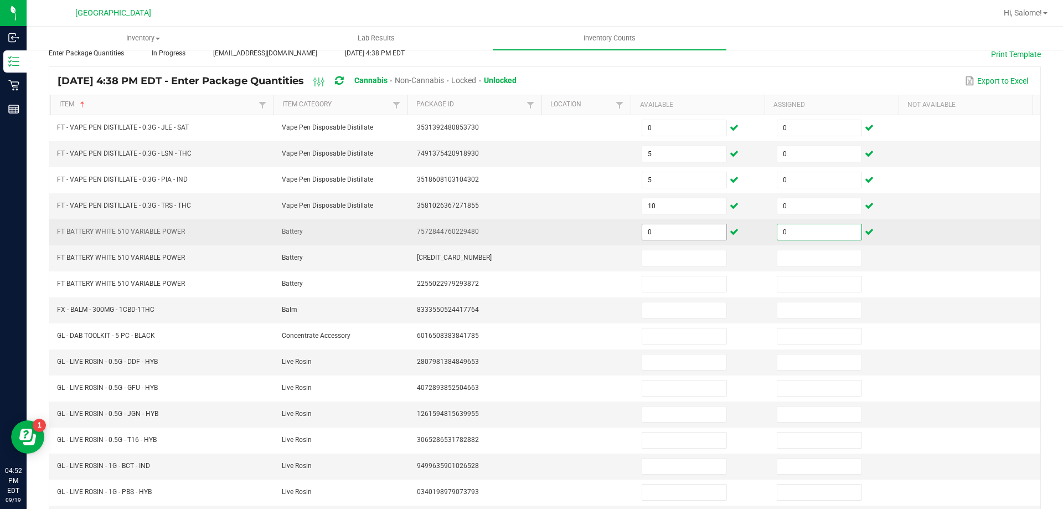
type input "0"
click at [675, 234] on input "0" at bounding box center [684, 232] width 84 height 16
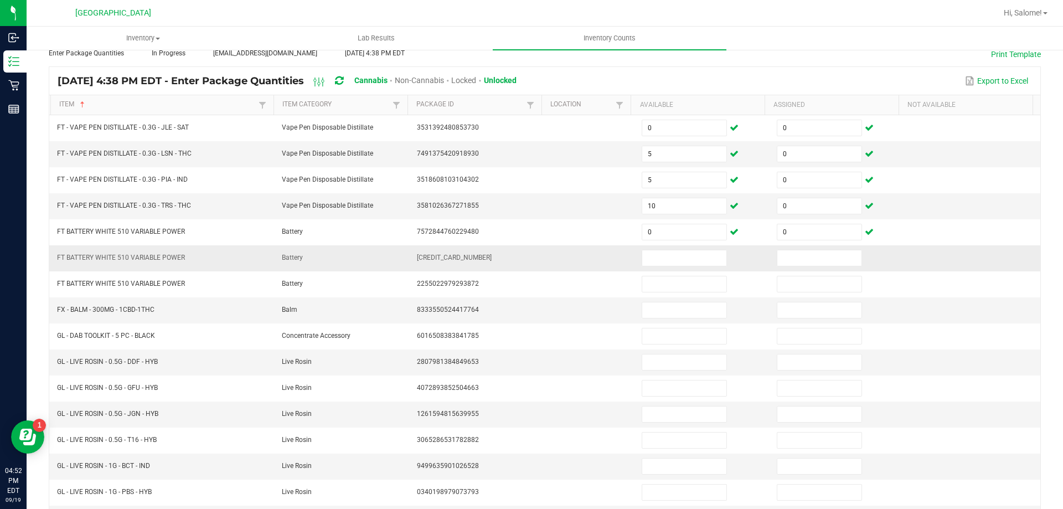
click at [667, 266] on td at bounding box center [702, 258] width 135 height 26
click at [669, 259] on input at bounding box center [684, 258] width 84 height 16
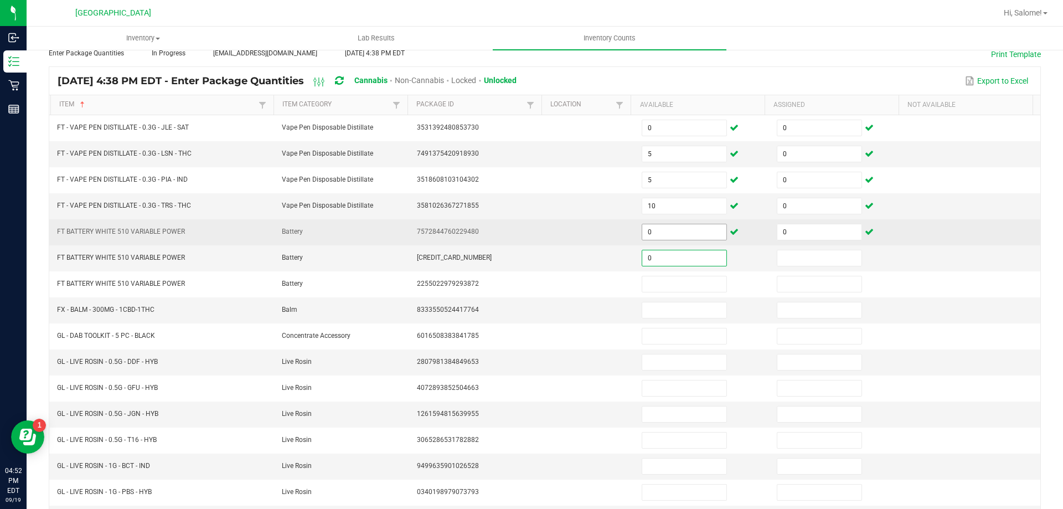
type input "0"
click at [683, 233] on input "0" at bounding box center [684, 232] width 84 height 16
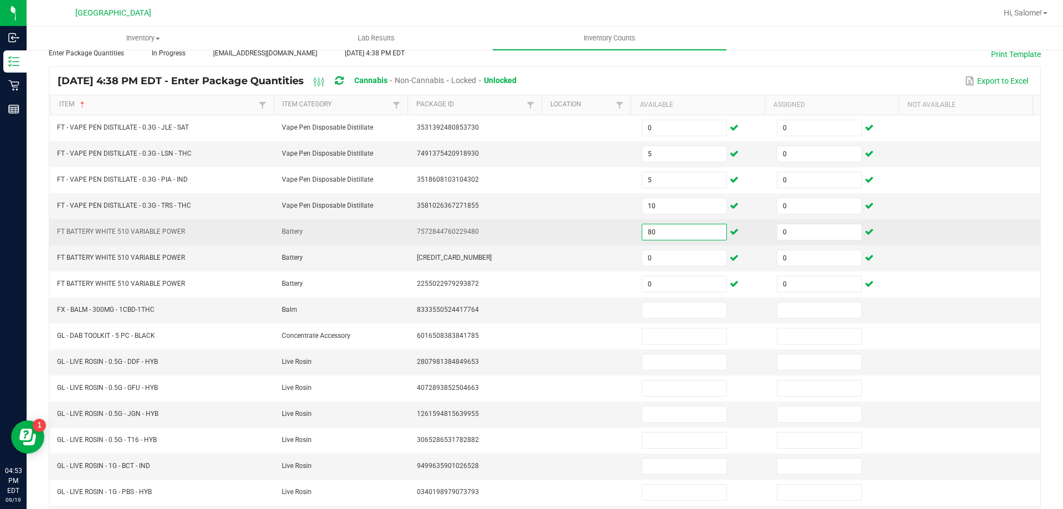
type input "80"
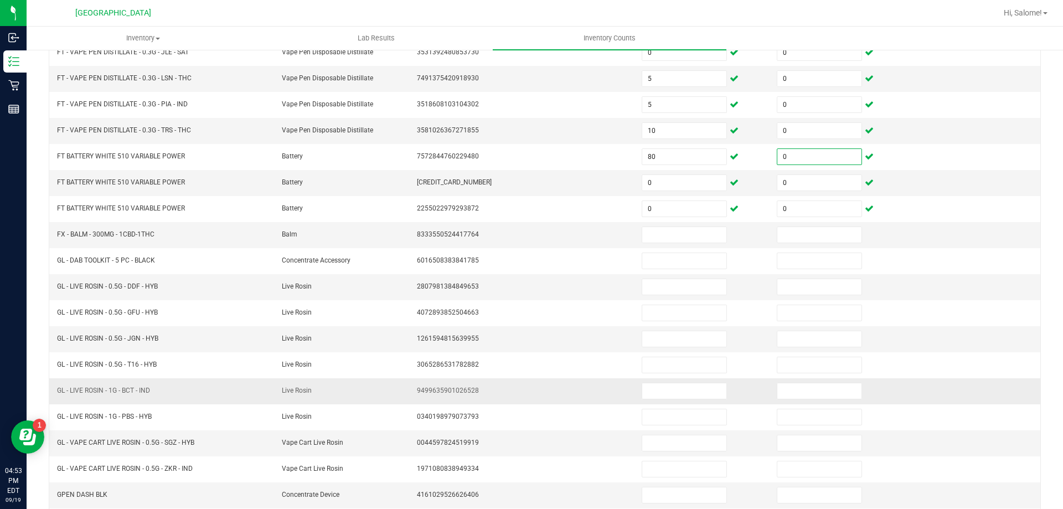
scroll to position [174, 0]
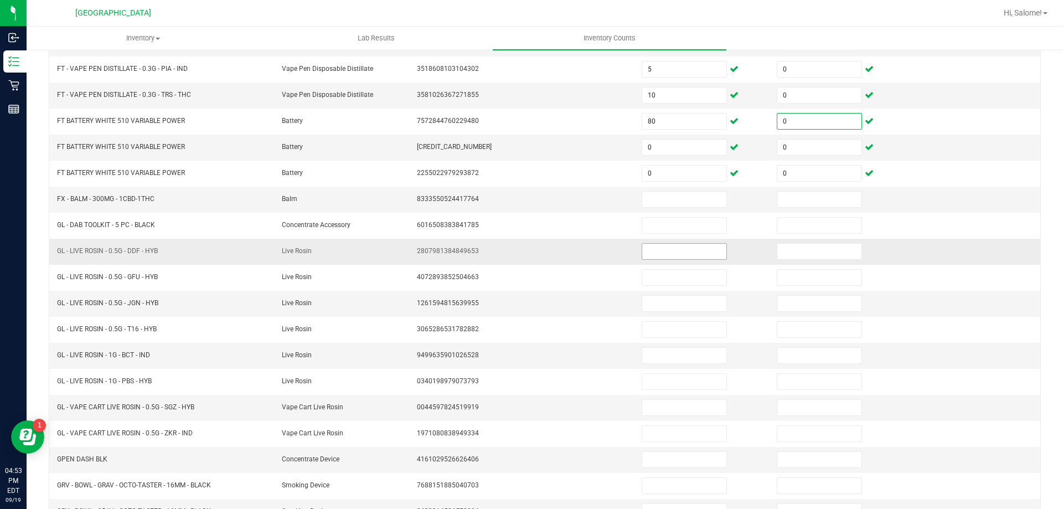
click at [693, 259] on input at bounding box center [684, 252] width 84 height 16
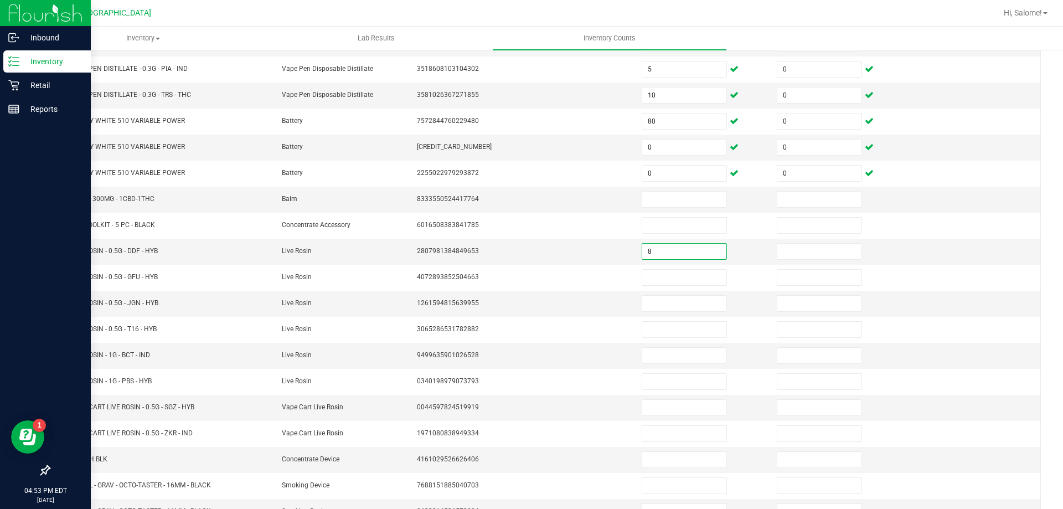
type input "8"
type input "0"
type input "3"
type input "0"
type input "1"
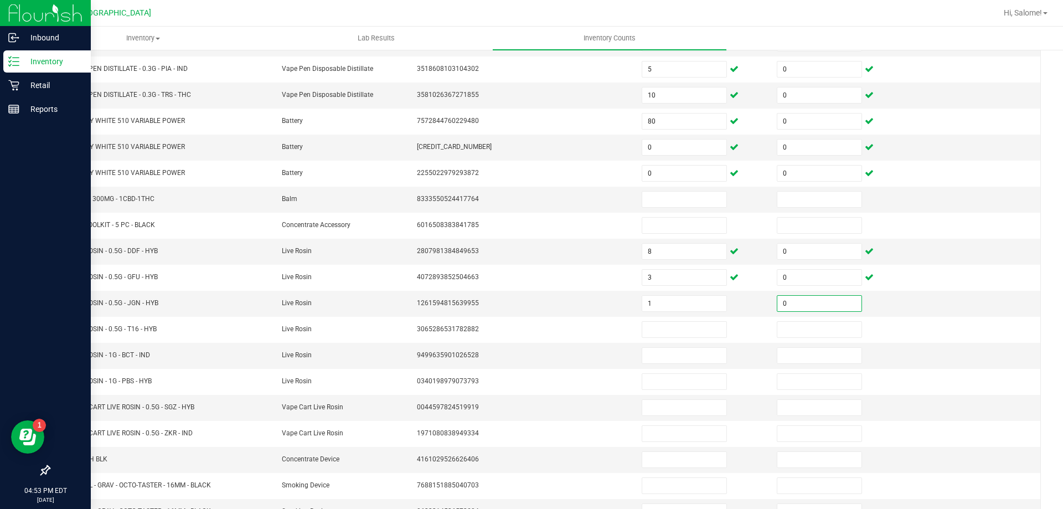
type input "0"
type input "2"
type input "0"
type input "7"
type input "0"
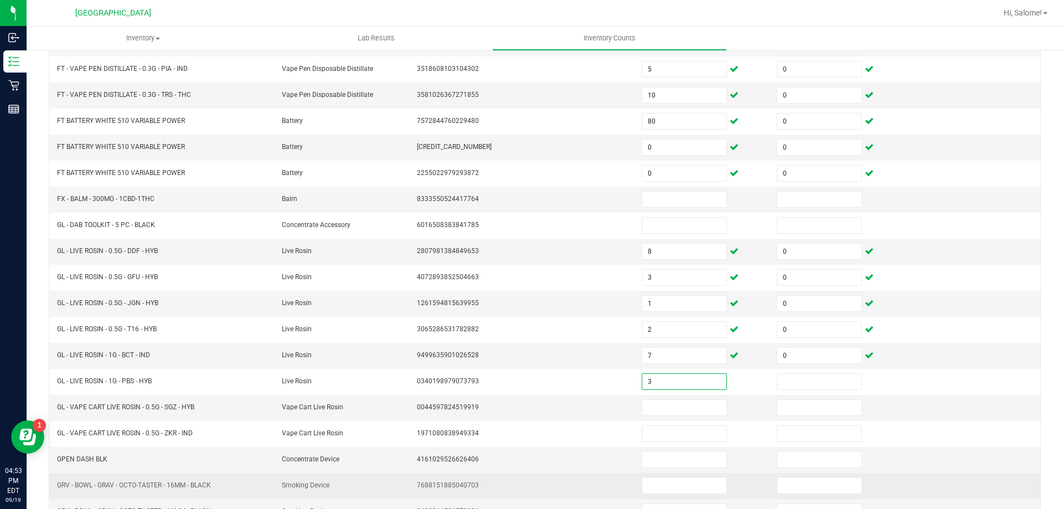
type input "3"
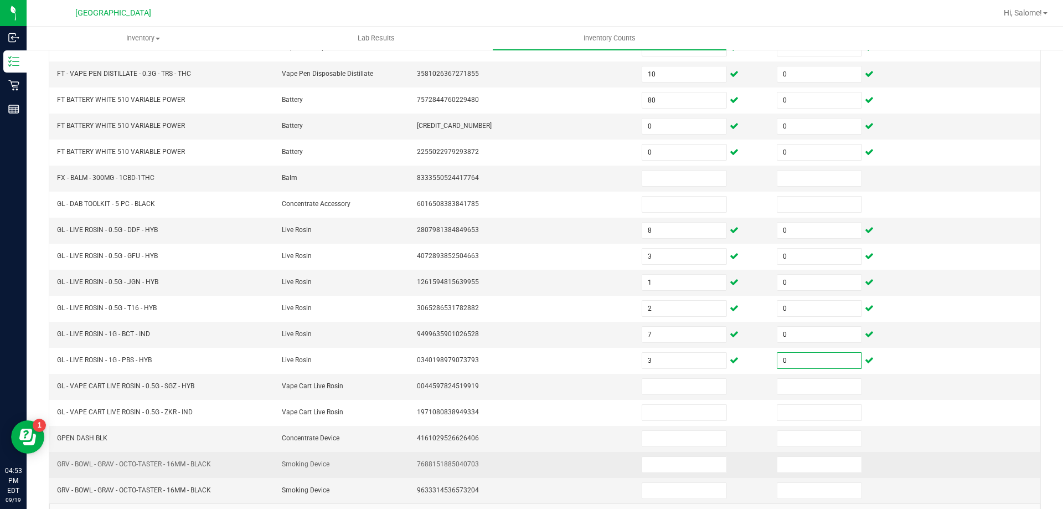
scroll to position [230, 0]
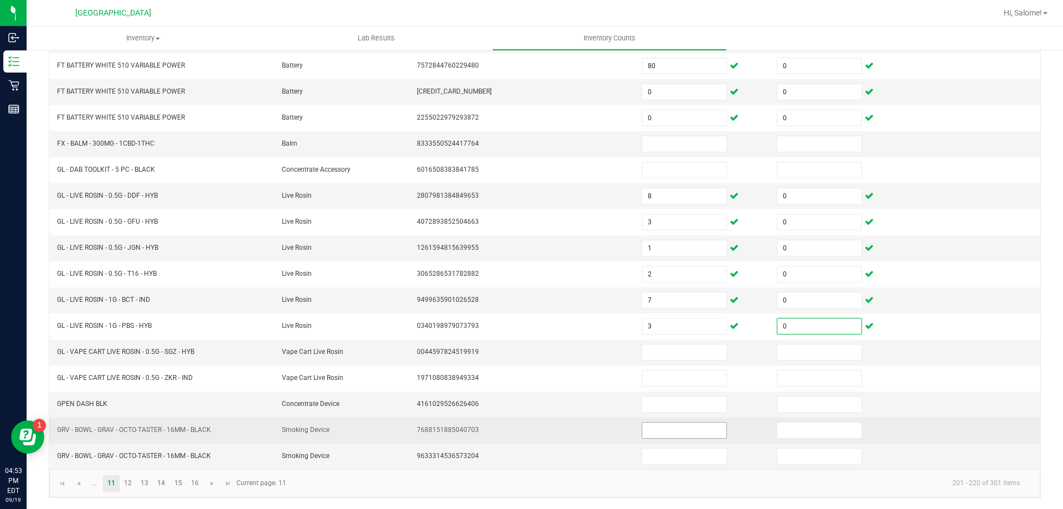
type input "0"
click at [668, 432] on input at bounding box center [684, 430] width 84 height 16
type input "15"
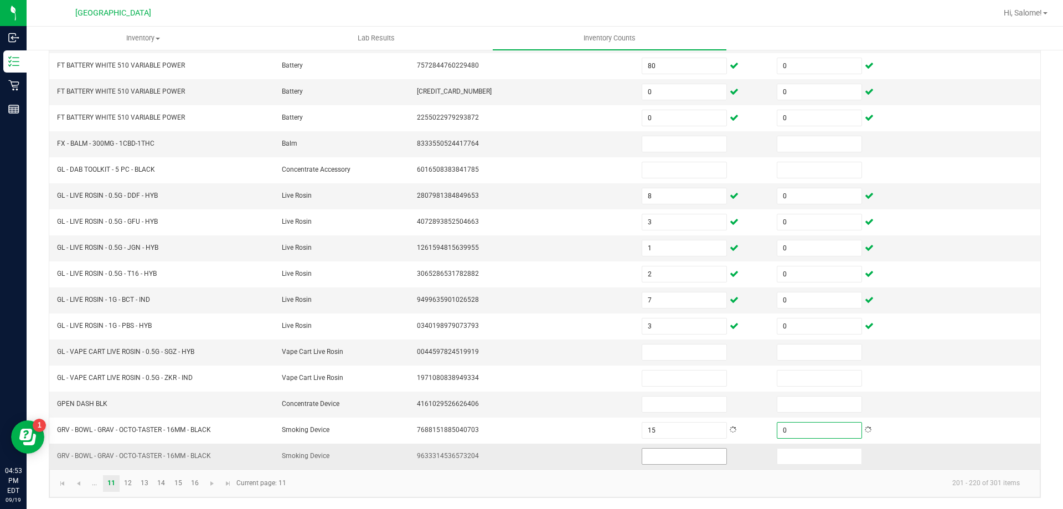
type input "0"
click at [688, 450] on input at bounding box center [684, 456] width 84 height 16
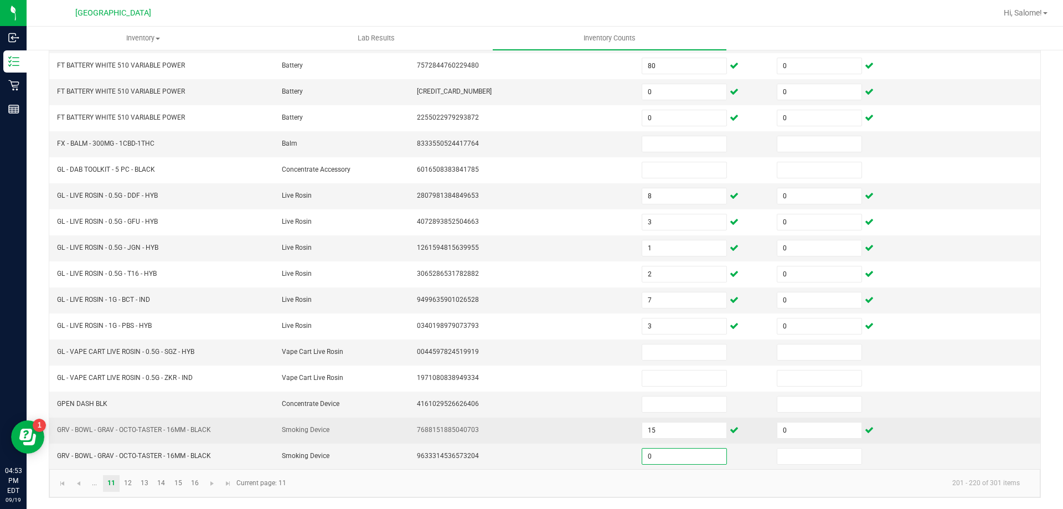
type input "0"
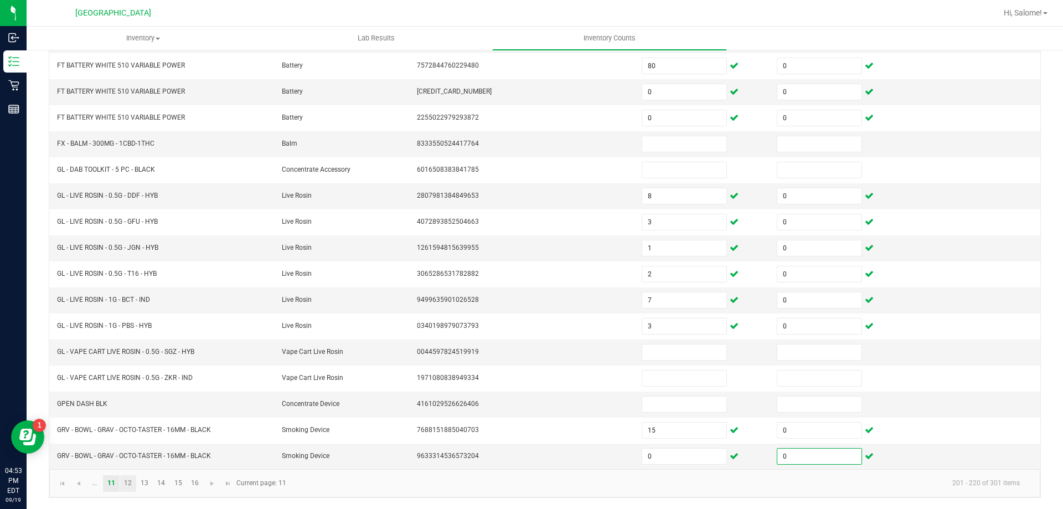
type input "0"
click at [133, 483] on link "12" at bounding box center [128, 483] width 16 height 17
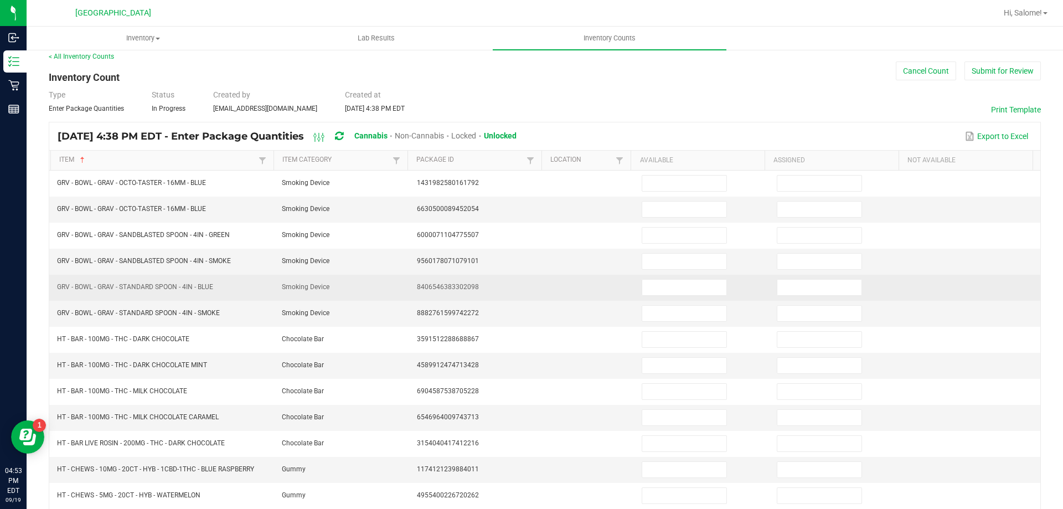
scroll to position [64, 0]
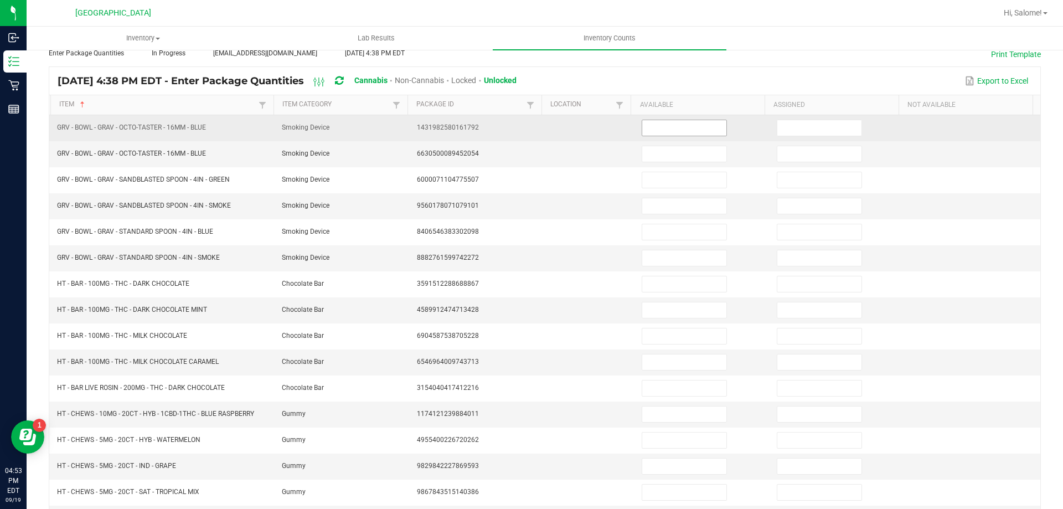
click at [659, 123] on input at bounding box center [684, 128] width 84 height 16
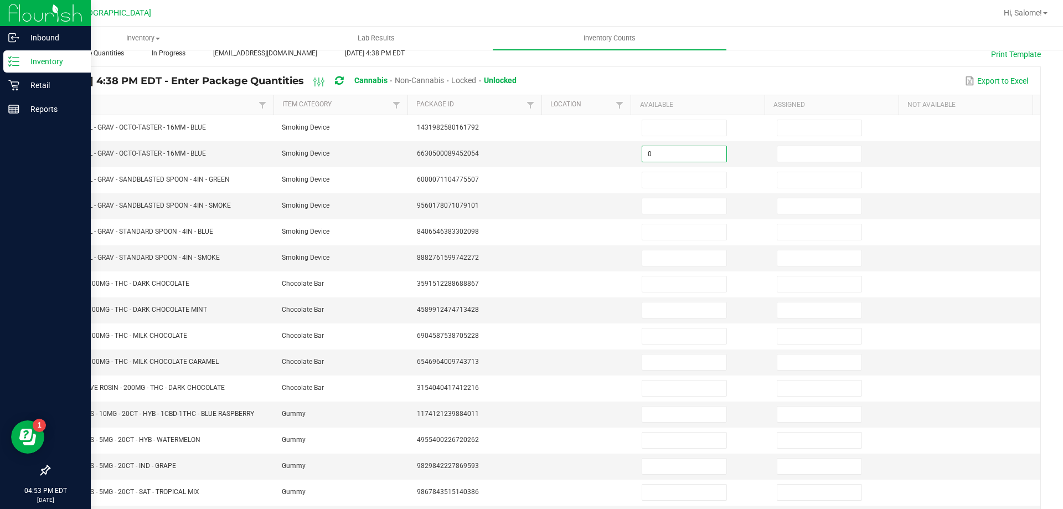
type input "0"
type input "10"
type input "0"
type input "20"
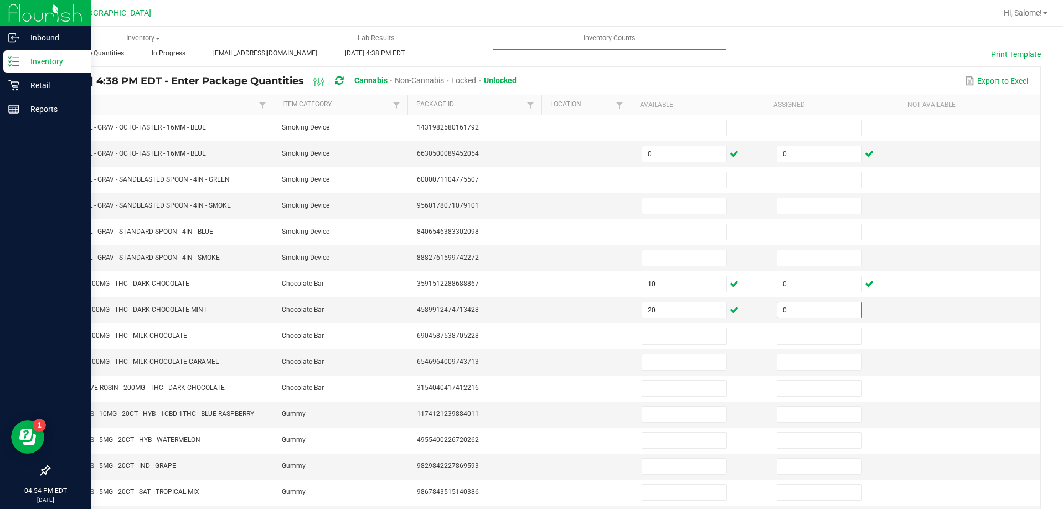
type input "0"
type input "20"
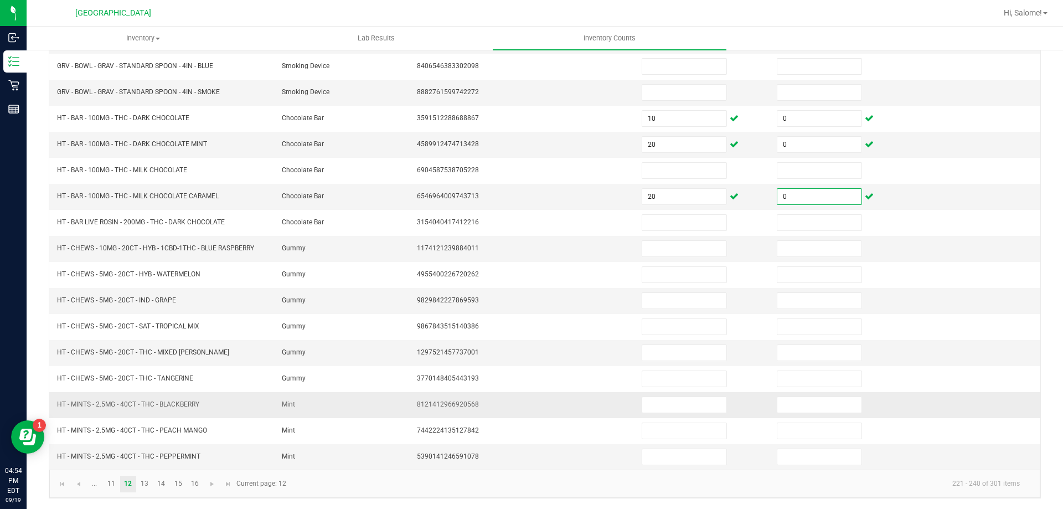
scroll to position [230, 0]
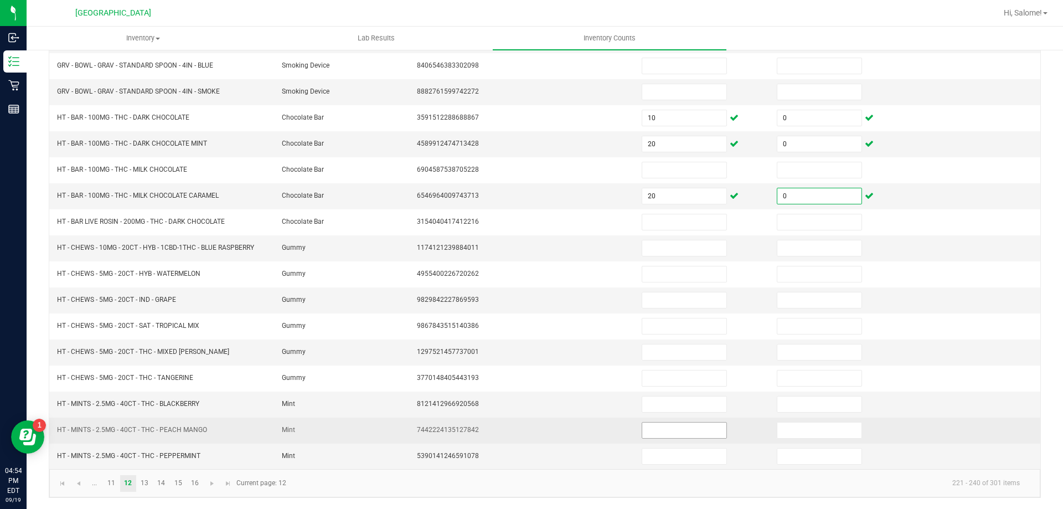
type input "0"
click at [675, 431] on input at bounding box center [684, 430] width 84 height 16
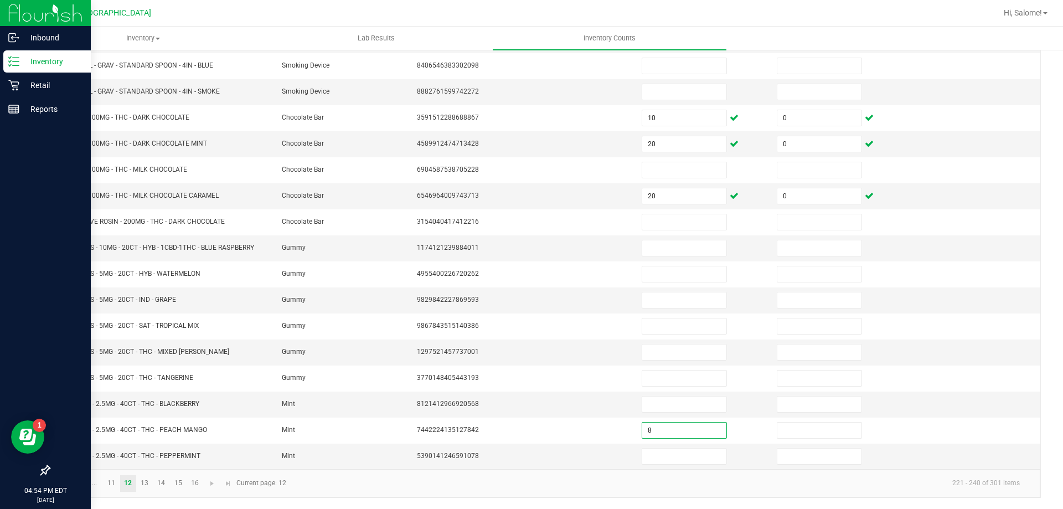
type input "8"
type input "0"
type input "9"
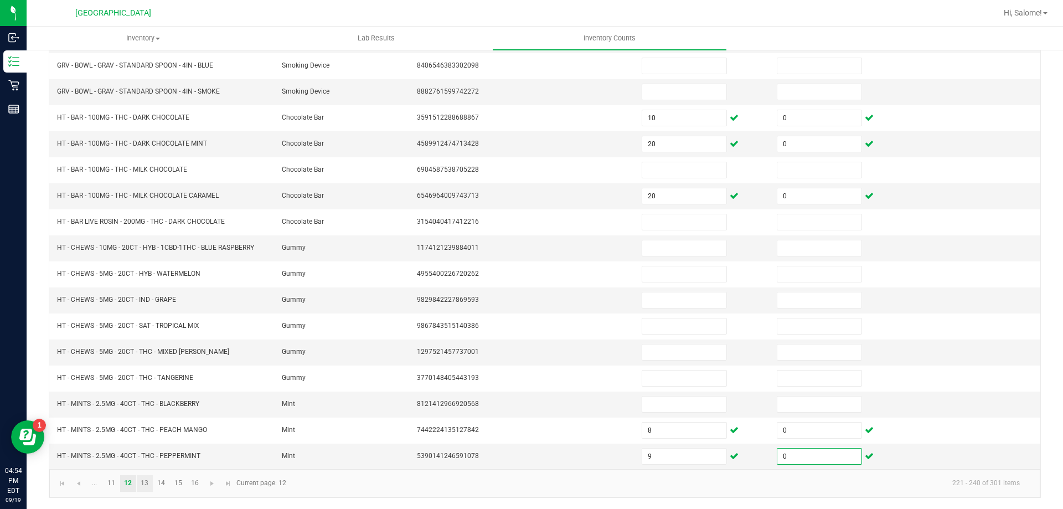
type input "0"
click at [141, 483] on link "13" at bounding box center [145, 483] width 16 height 17
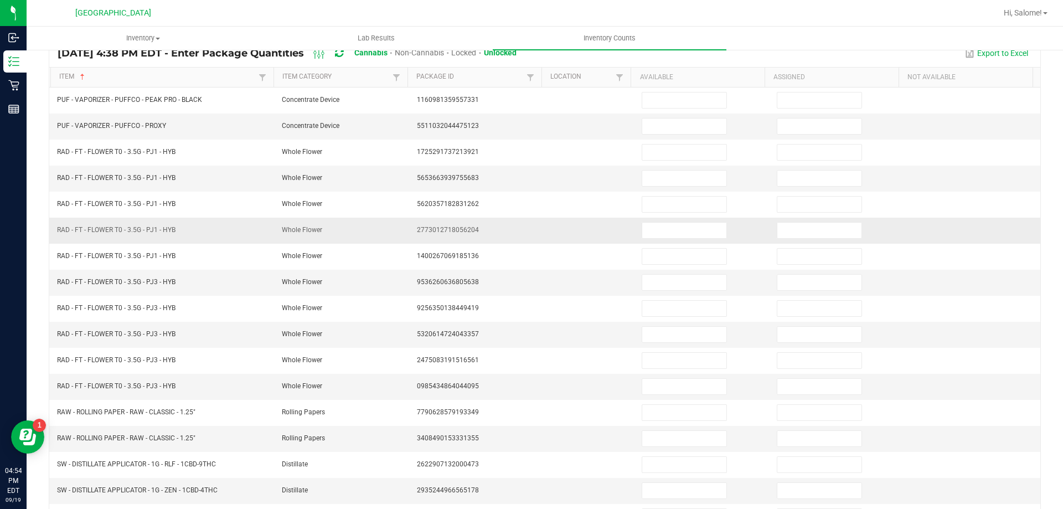
scroll to position [64, 0]
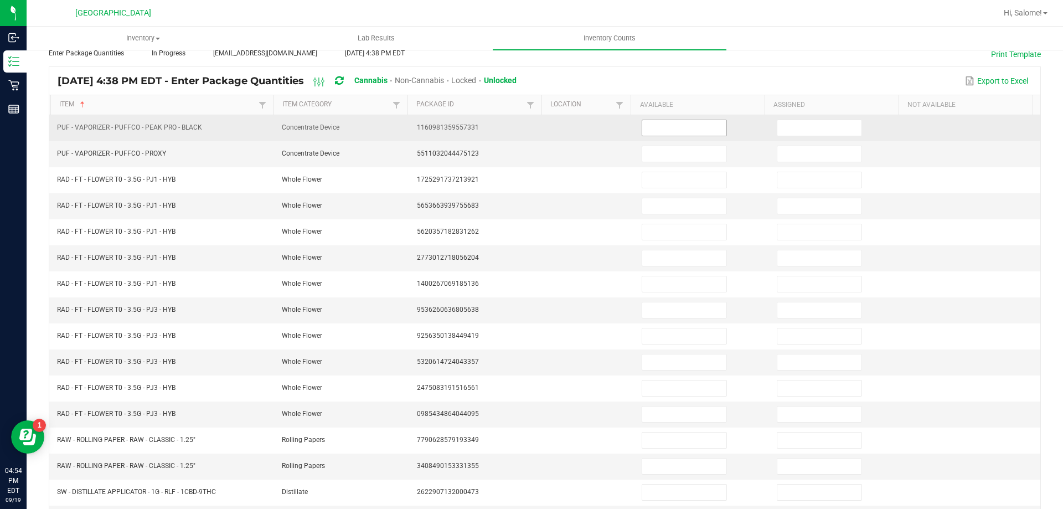
click at [695, 131] on input at bounding box center [684, 128] width 84 height 16
type input "1"
type input "0"
type input "5"
type input "0"
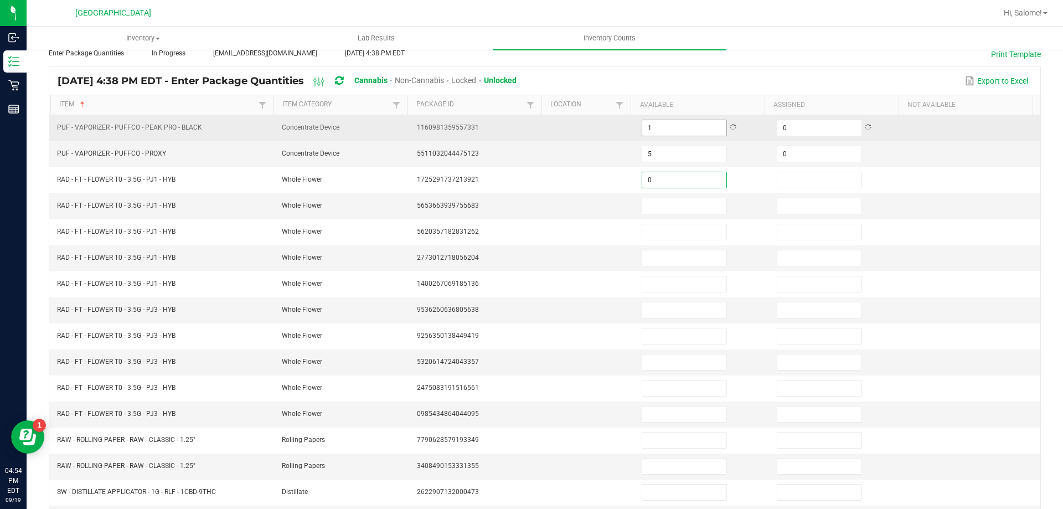
type input "0"
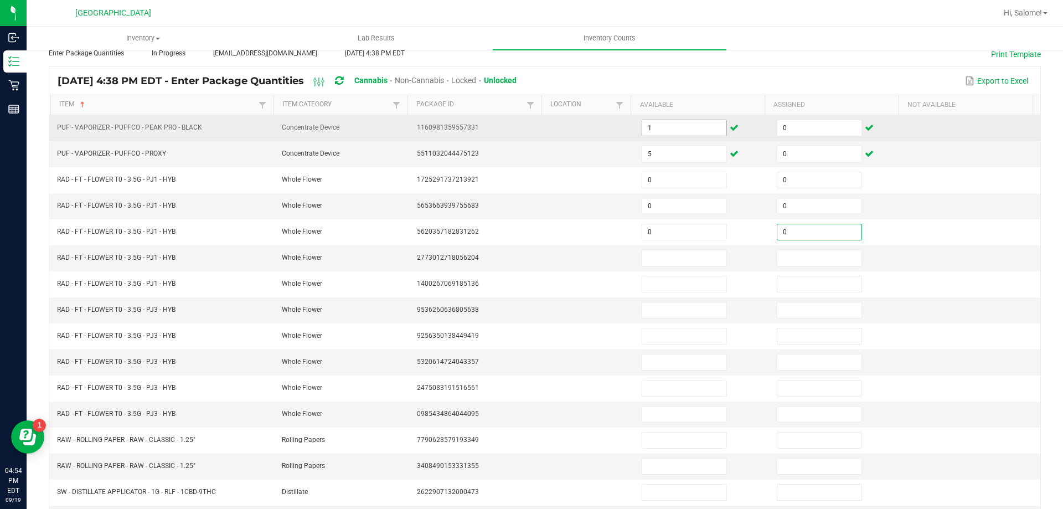
type input "0"
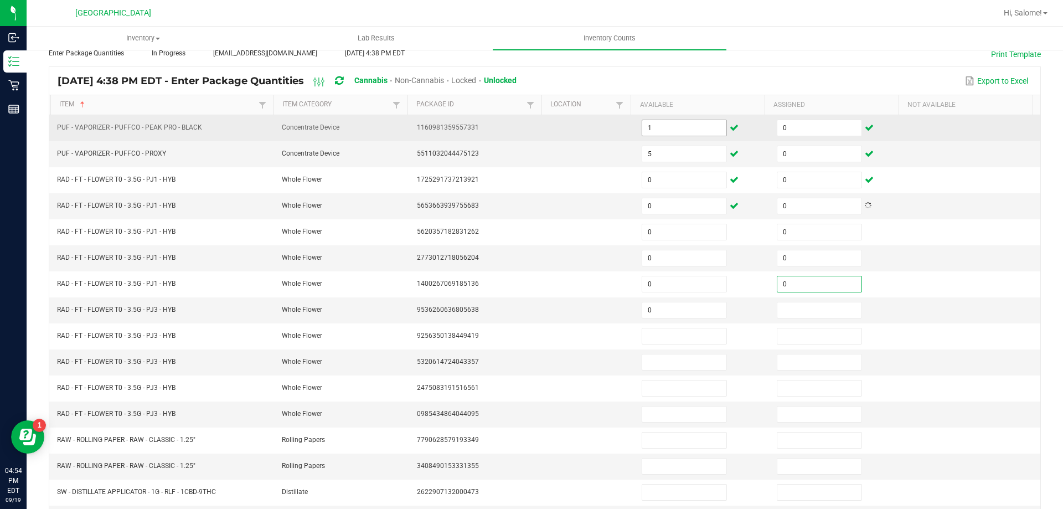
type input "0"
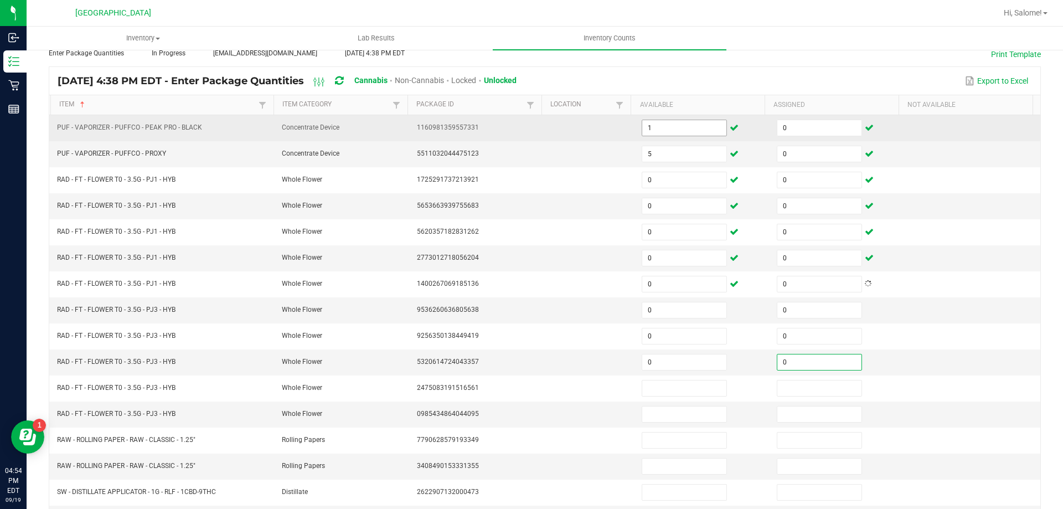
type input "0"
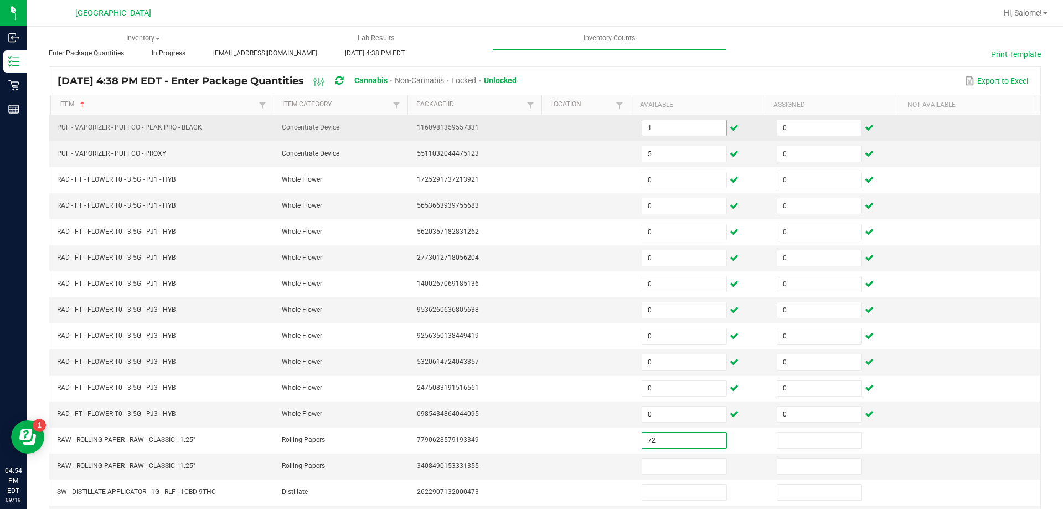
type input "72"
type input "0"
type input "4"
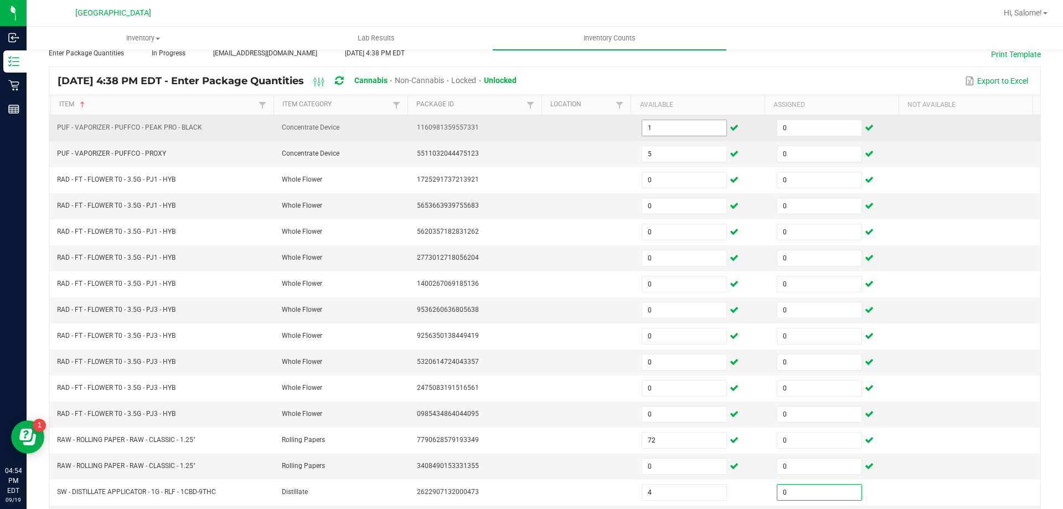
type input "0"
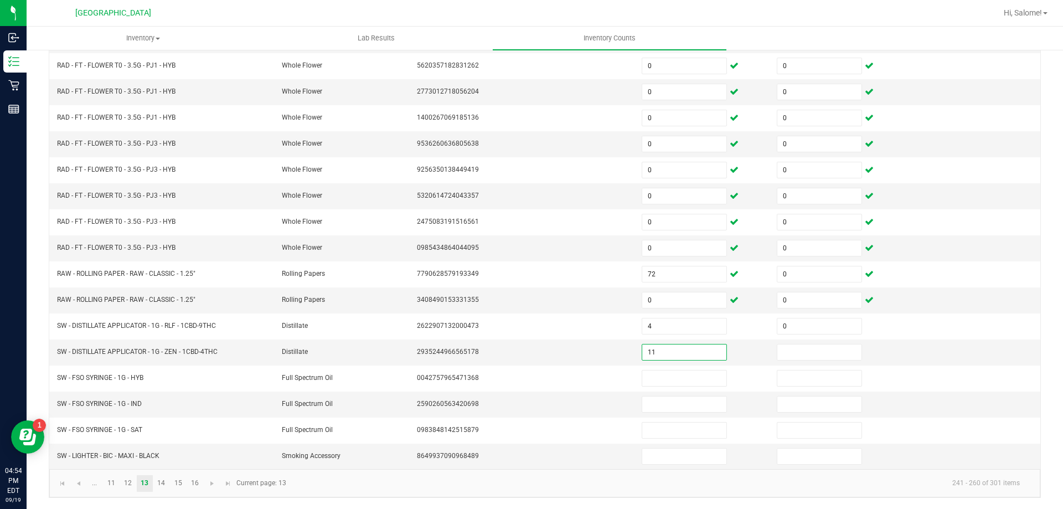
type input "11"
type input "0"
click at [667, 404] on input at bounding box center [684, 404] width 84 height 16
type input "5"
type input "0"
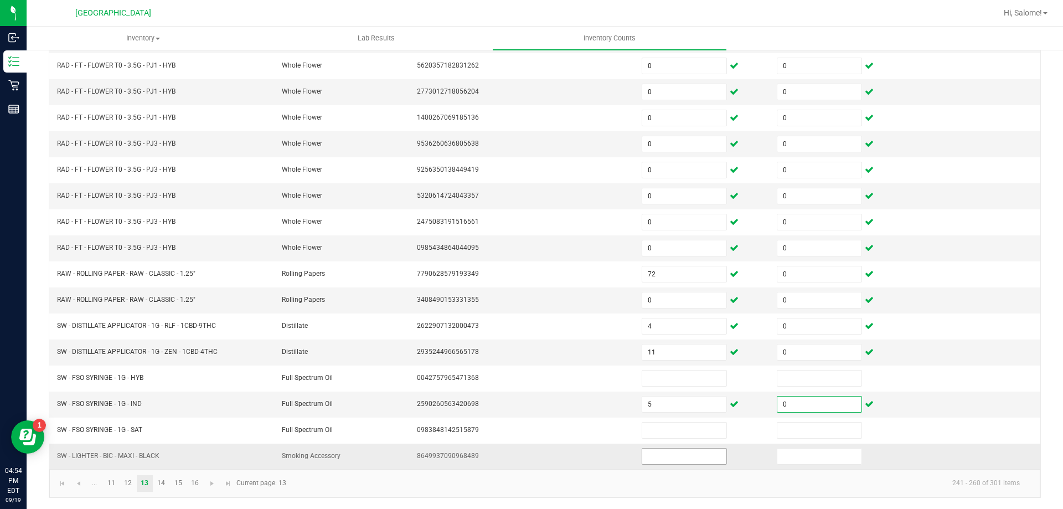
click at [714, 451] on input at bounding box center [684, 456] width 84 height 16
type input "50"
type input "0"
click at [165, 483] on link "14" at bounding box center [161, 483] width 16 height 17
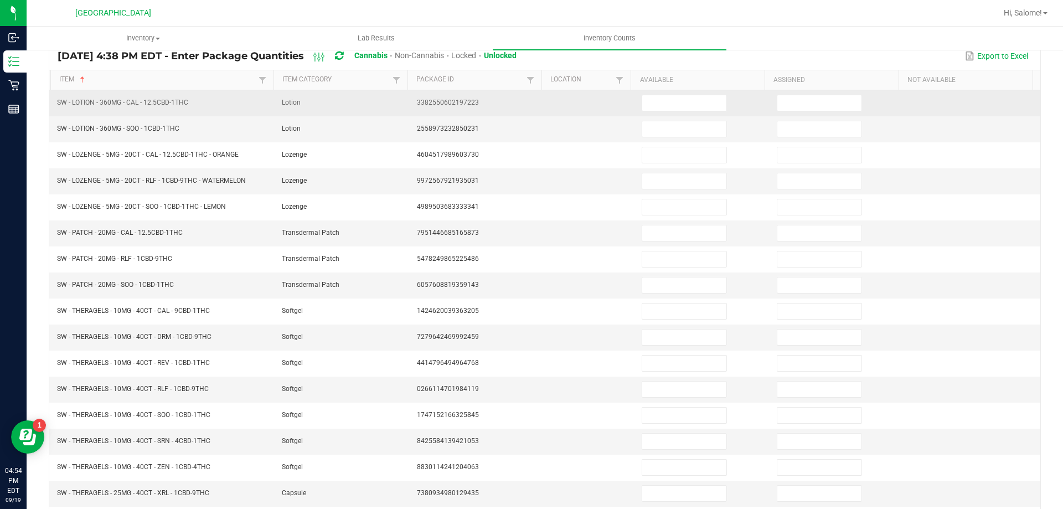
scroll to position [64, 0]
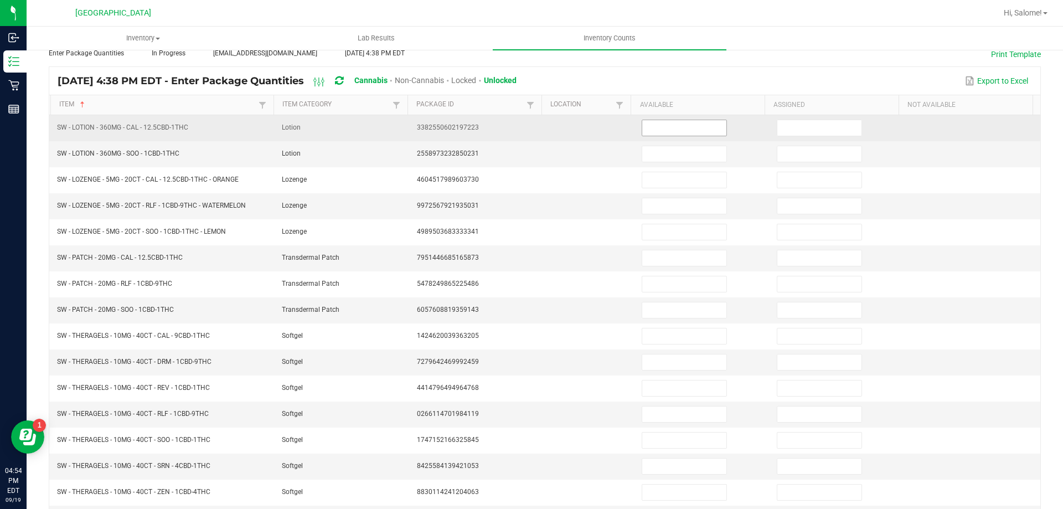
click at [693, 130] on input at bounding box center [684, 128] width 84 height 16
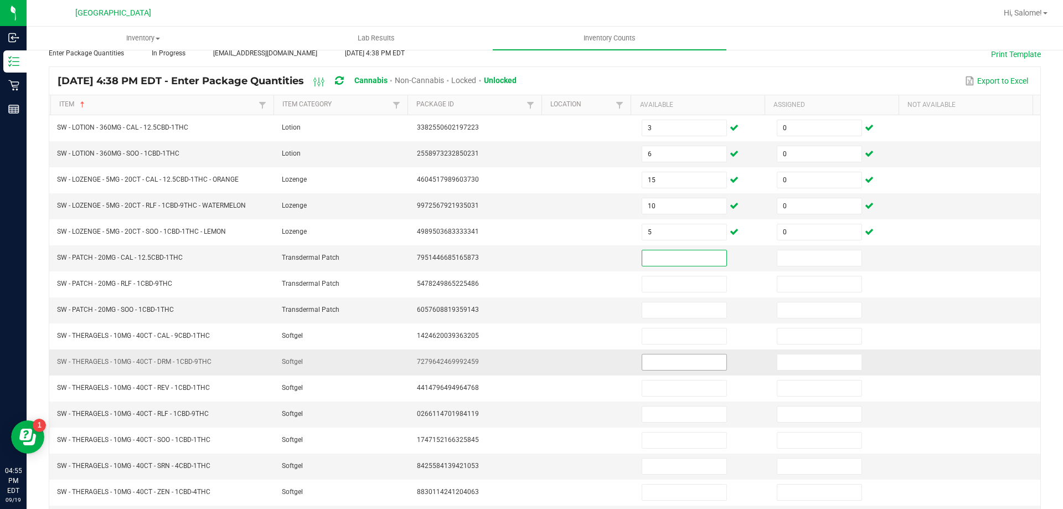
click at [667, 357] on input at bounding box center [684, 362] width 84 height 16
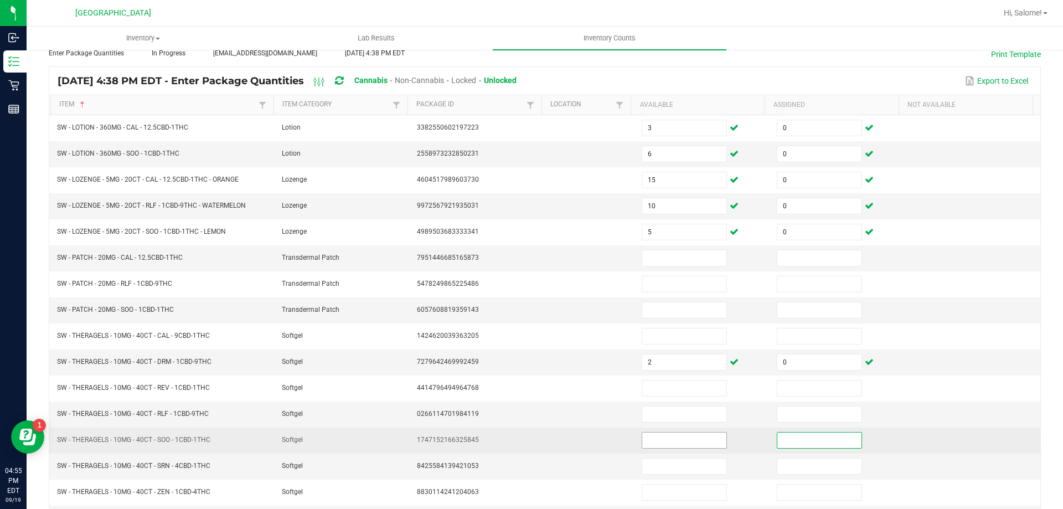
click at [642, 441] on input at bounding box center [684, 440] width 84 height 16
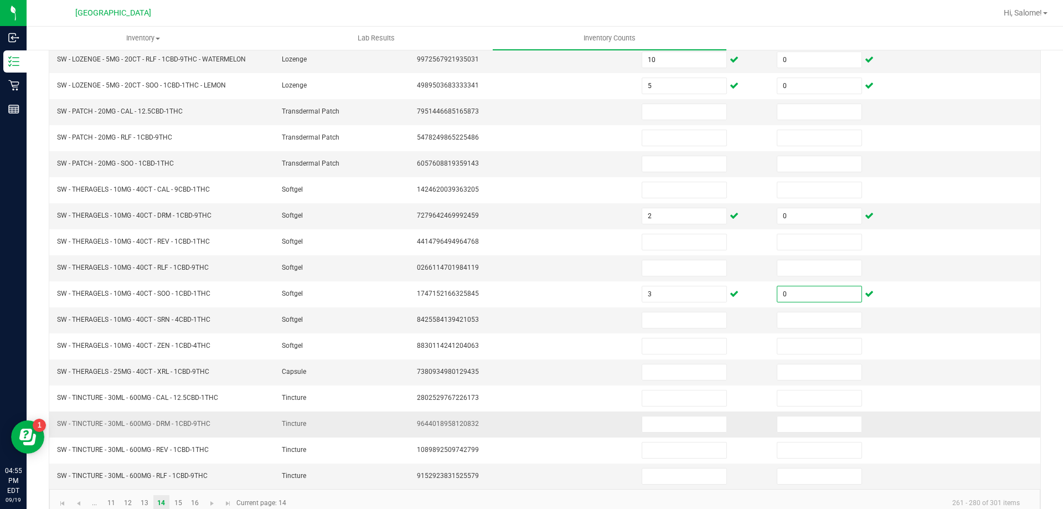
scroll to position [230, 0]
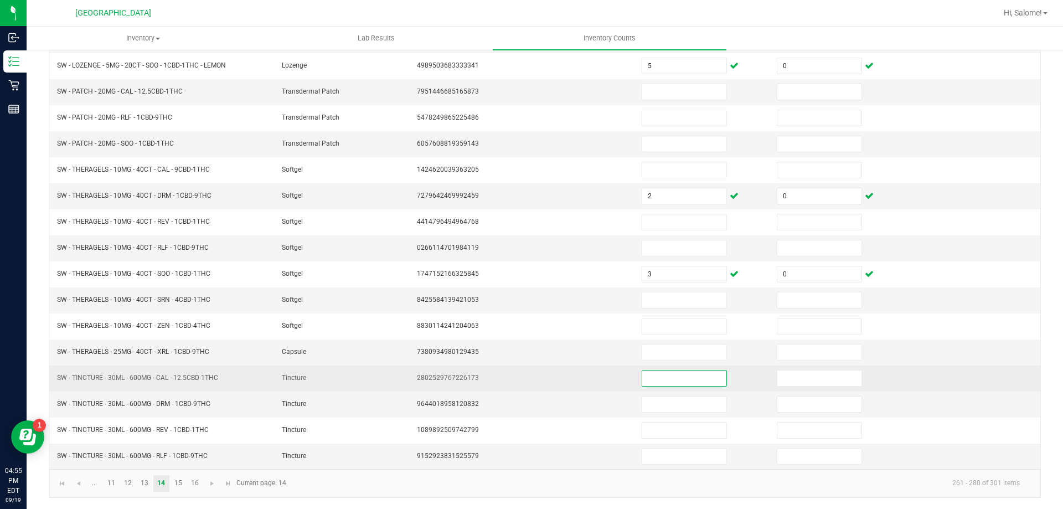
click at [647, 381] on input at bounding box center [684, 378] width 84 height 16
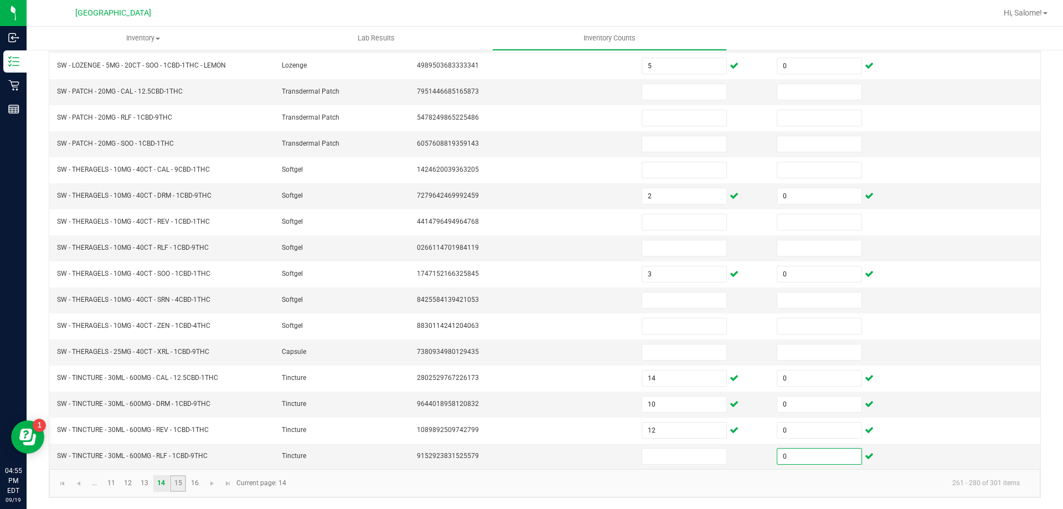
click at [178, 477] on link "15" at bounding box center [178, 483] width 16 height 17
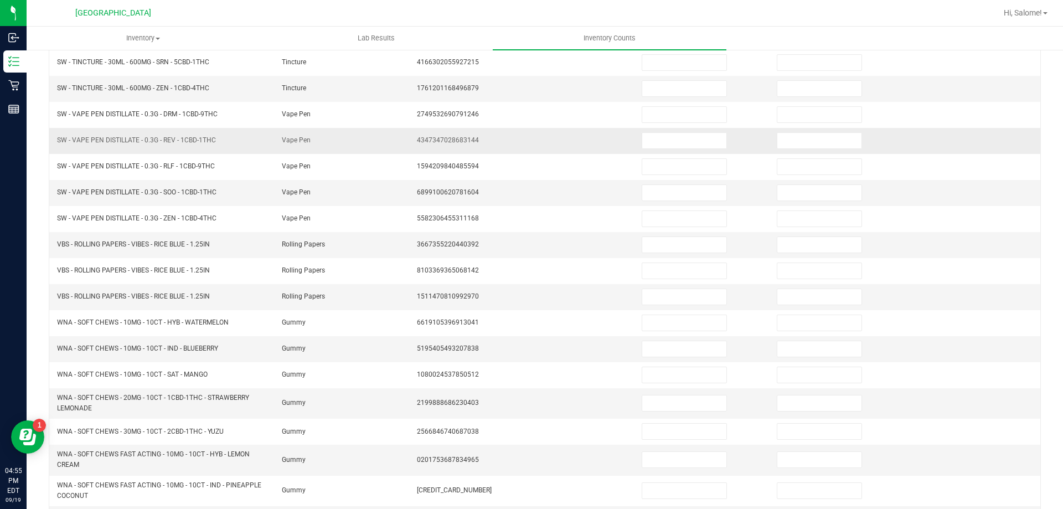
scroll to position [119, 0]
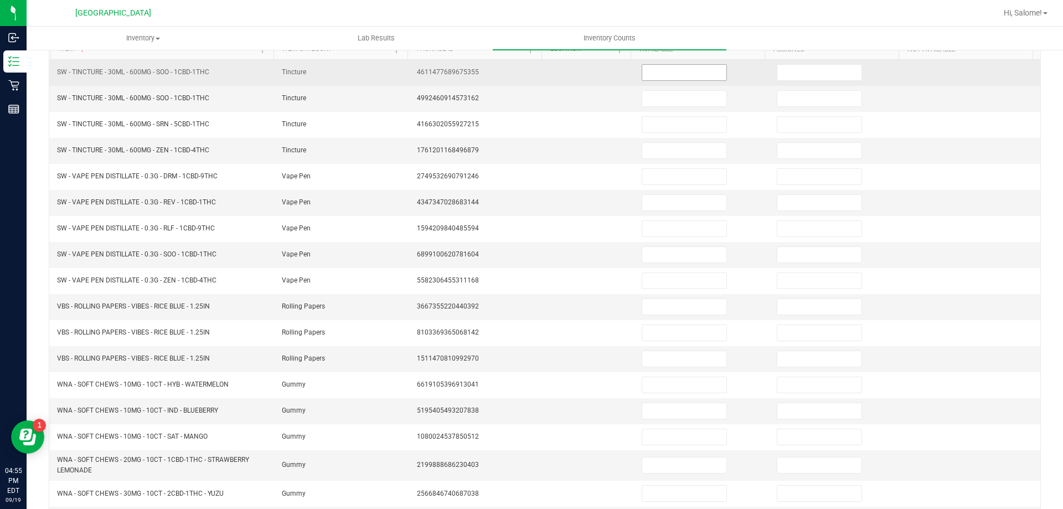
click at [672, 73] on input at bounding box center [684, 73] width 84 height 16
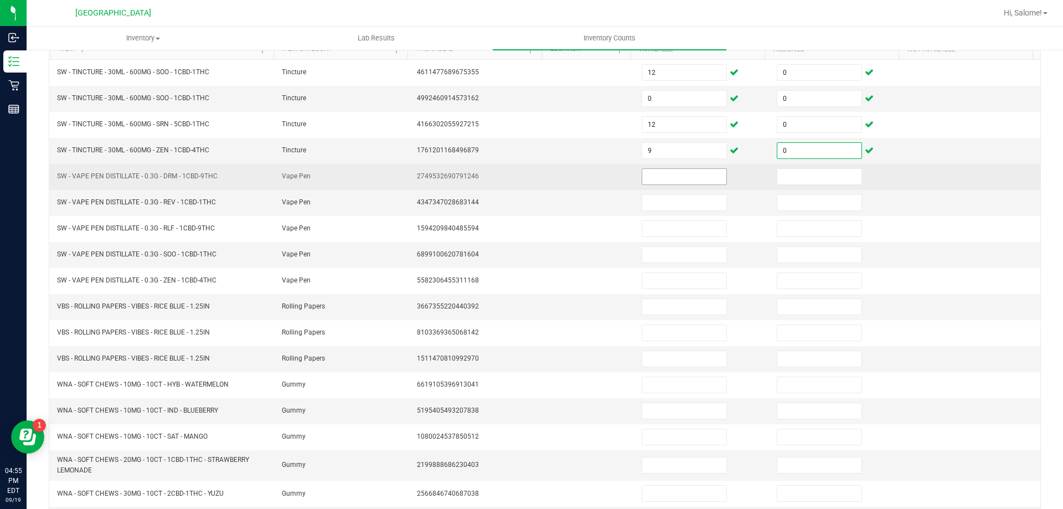
click at [653, 173] on input at bounding box center [684, 177] width 84 height 16
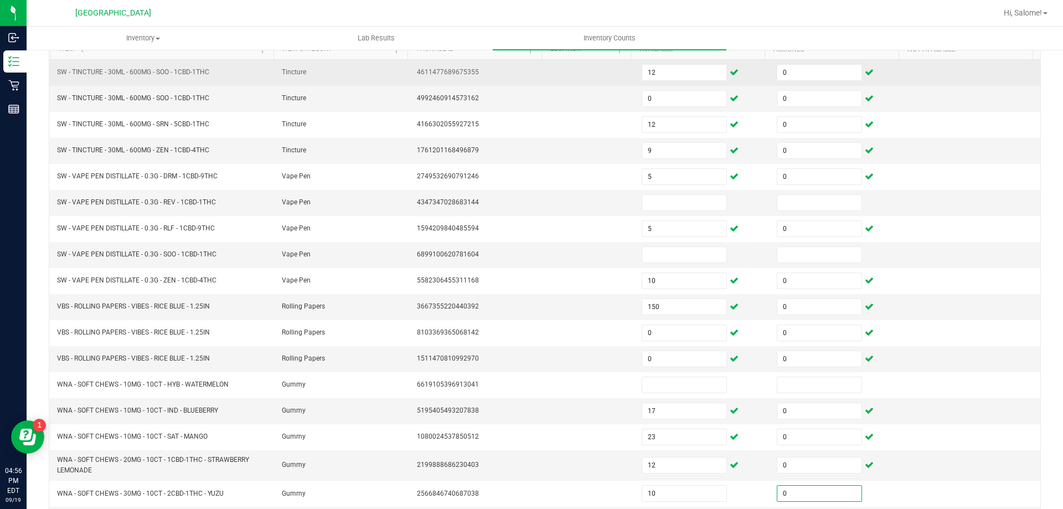
scroll to position [249, 0]
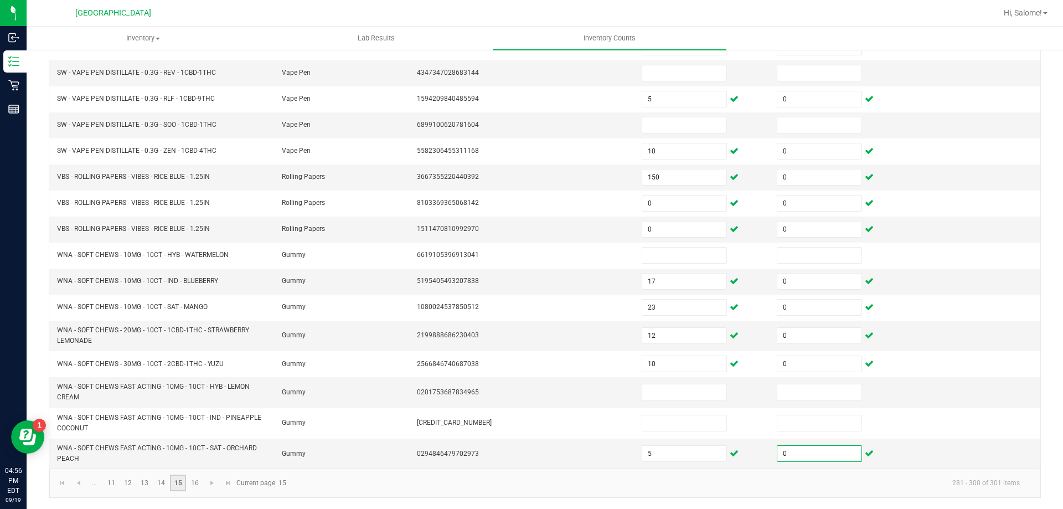
click at [185, 485] on link "15" at bounding box center [178, 482] width 16 height 17
click at [196, 489] on link "16" at bounding box center [195, 482] width 16 height 17
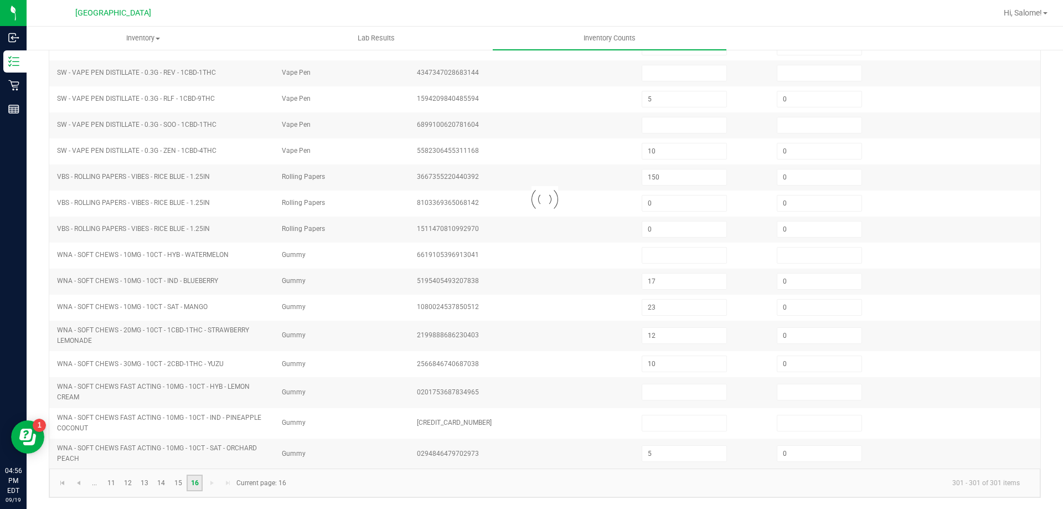
scroll to position [0, 0]
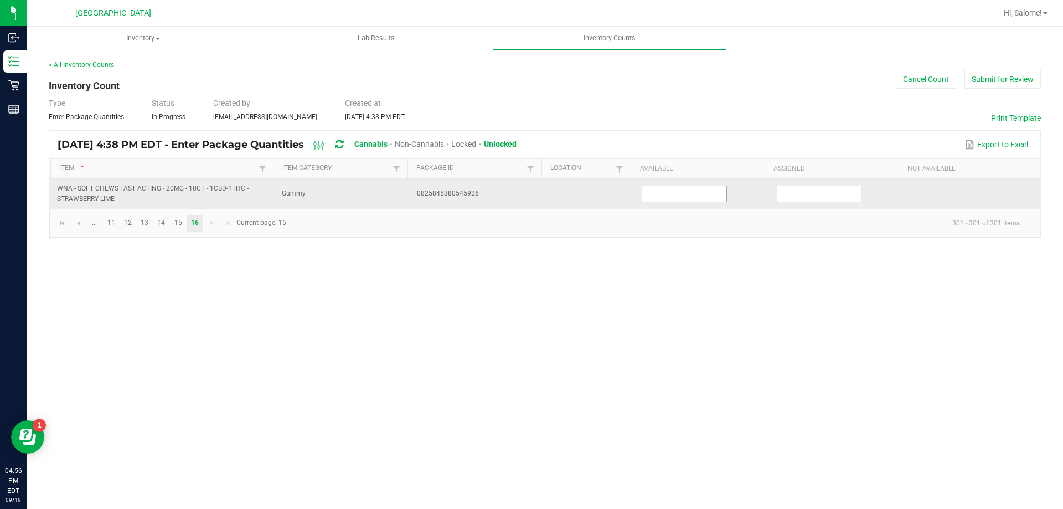
click at [694, 195] on input at bounding box center [684, 194] width 84 height 16
